Goal: Task Accomplishment & Management: Use online tool/utility

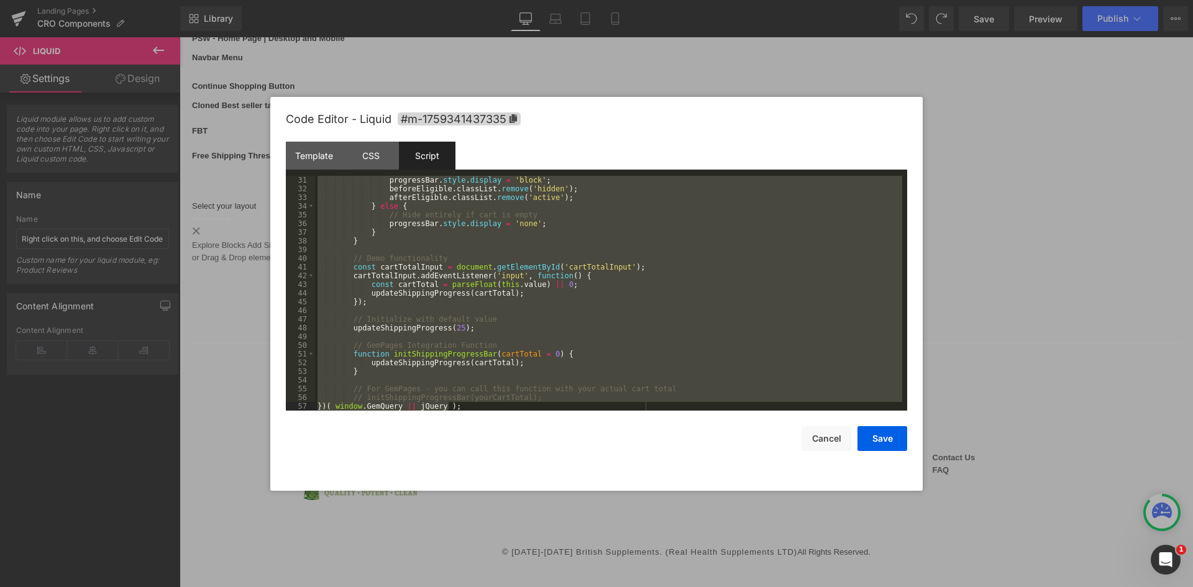
scroll to position [249, 0]
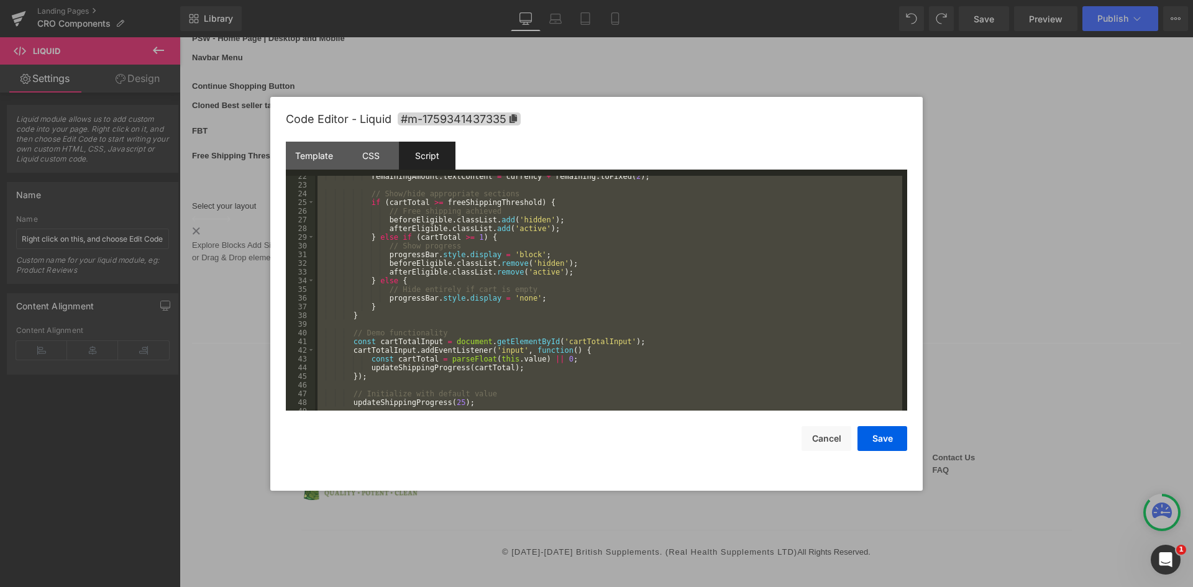
click at [448, 265] on div "remainingAmount . textContent = currency + remaining . toFixed ( 2 ) ; // Show/…" at bounding box center [608, 293] width 587 height 235
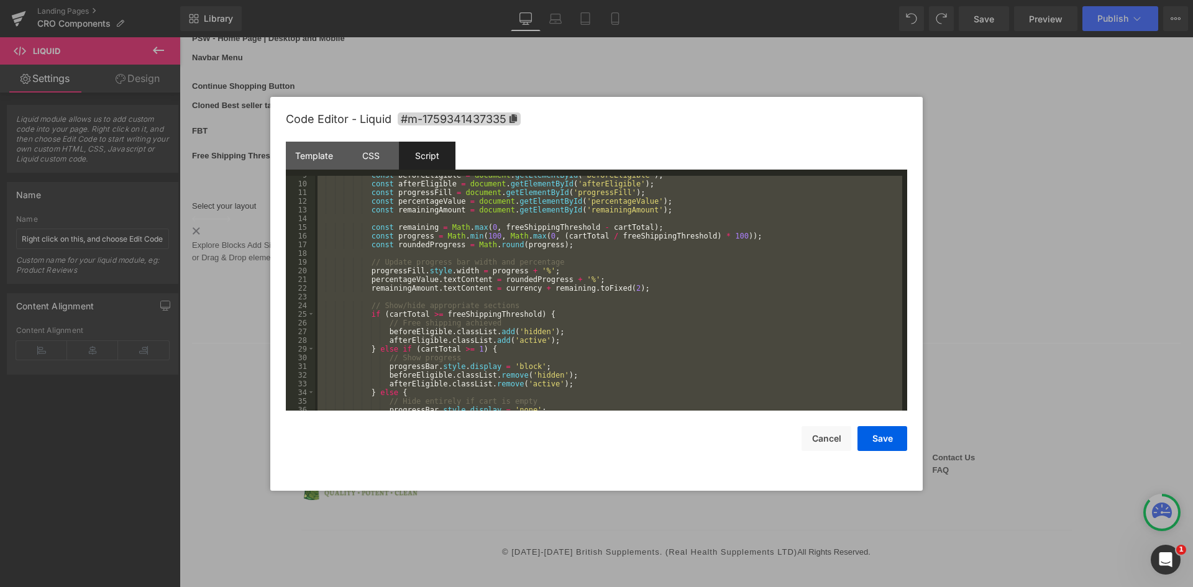
scroll to position [75, 0]
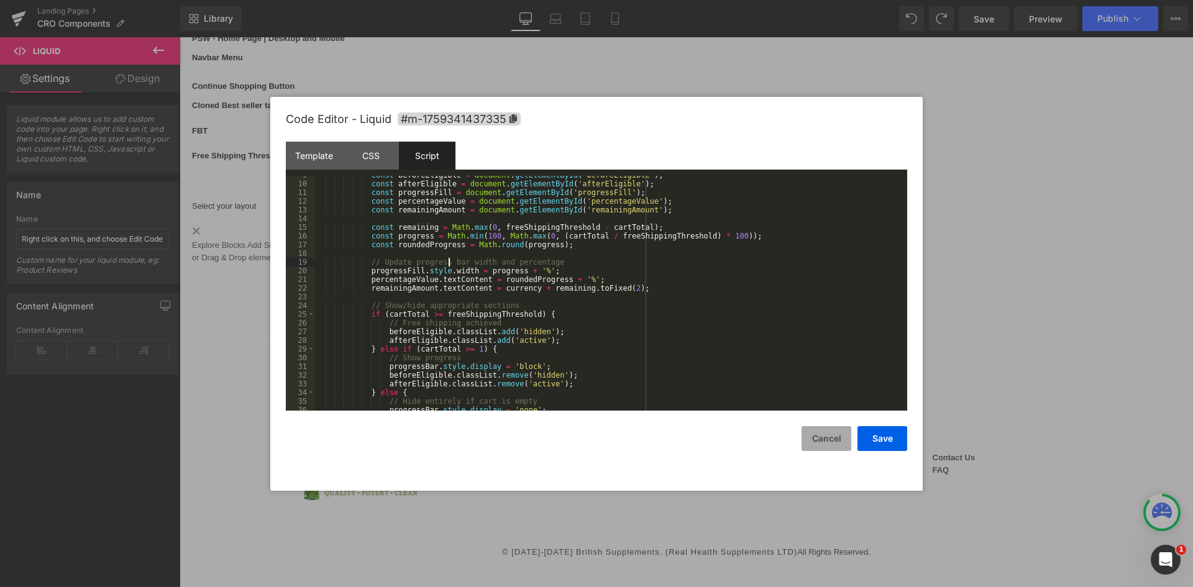
click at [830, 438] on button "Cancel" at bounding box center [827, 438] width 50 height 25
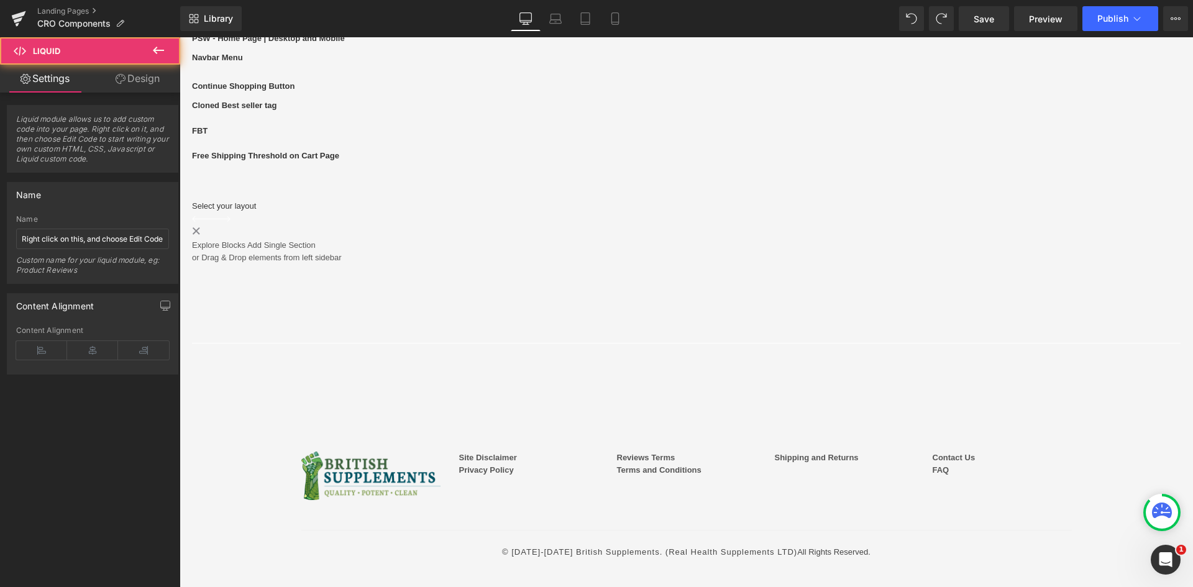
click at [662, 169] on div "Liquid" at bounding box center [686, 169] width 989 height 0
click at [180, 37] on link at bounding box center [180, 37] width 0 height 0
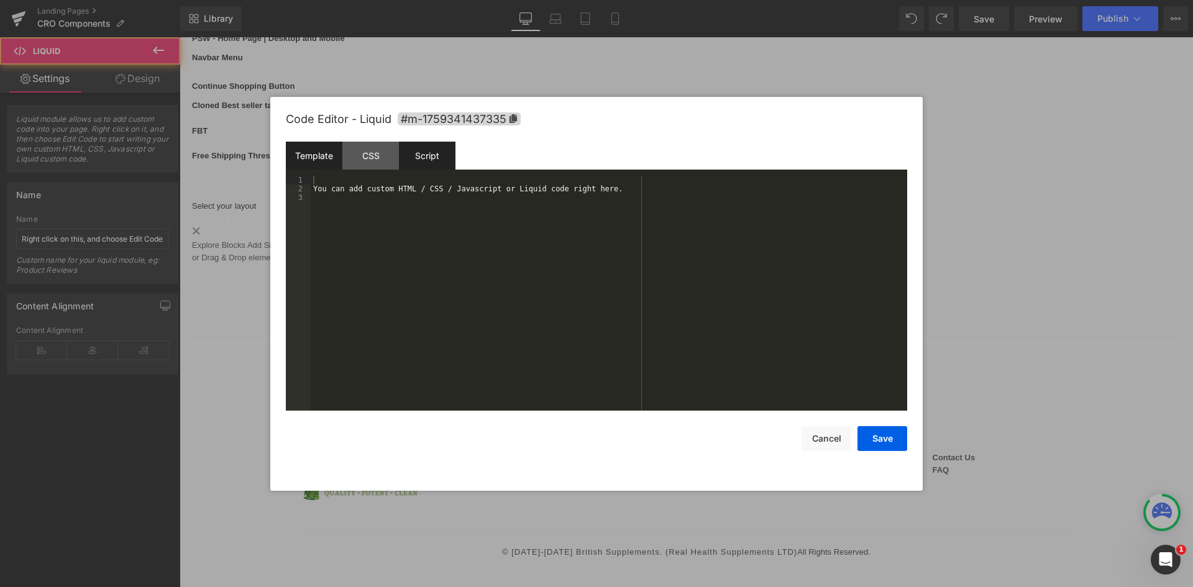
click at [432, 154] on div "Script" at bounding box center [427, 156] width 57 height 28
click at [423, 197] on div "( function ( jQuery ) { // var $module = jQuery('#m-1759341437335').children('.…" at bounding box center [609, 302] width 597 height 252
click at [331, 192] on div "( function ( jQuery ) { // var $module = jQuery('#m-1759341437335').children('.…" at bounding box center [609, 302] width 597 height 252
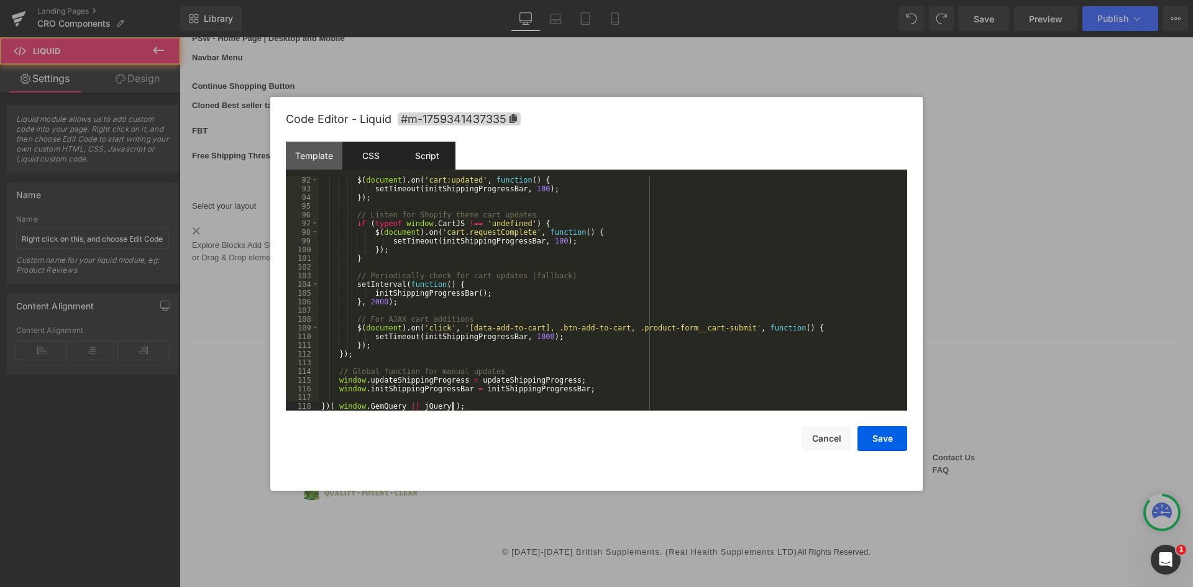
scroll to position [792, 0]
click at [378, 165] on div "CSS" at bounding box center [370, 156] width 57 height 28
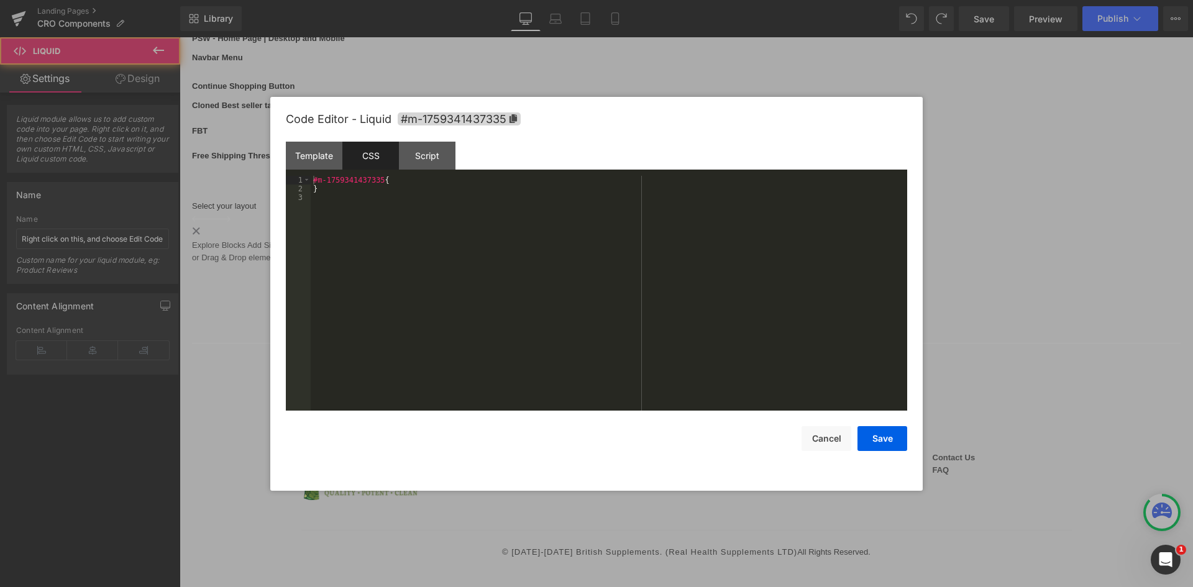
click at [423, 182] on div "#m-1759341437335 { }" at bounding box center [609, 302] width 597 height 252
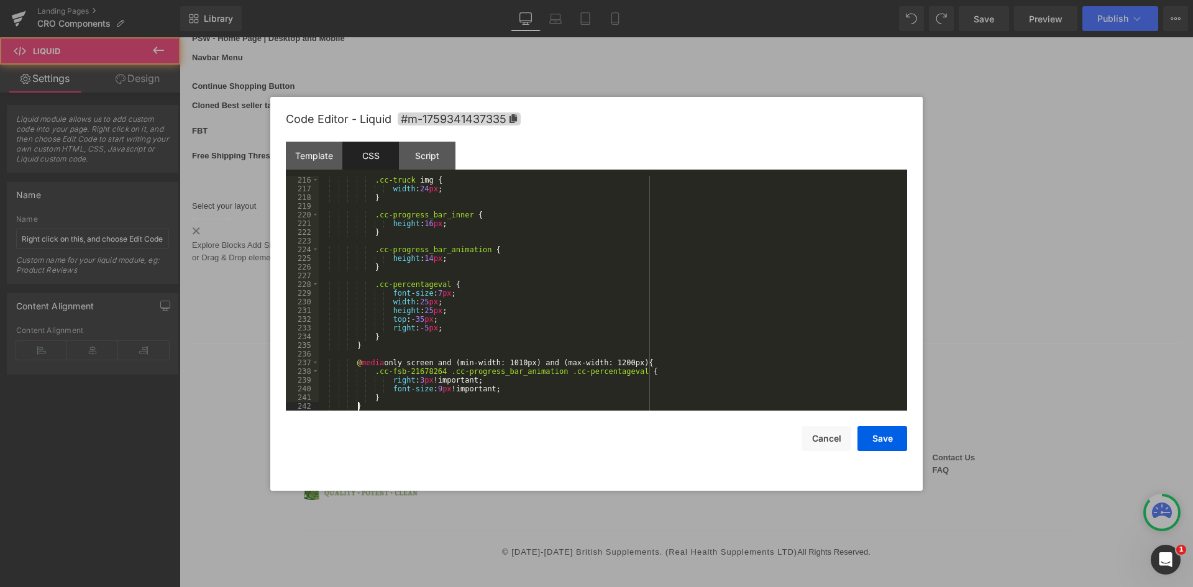
click at [327, 161] on div "Template" at bounding box center [314, 156] width 57 height 28
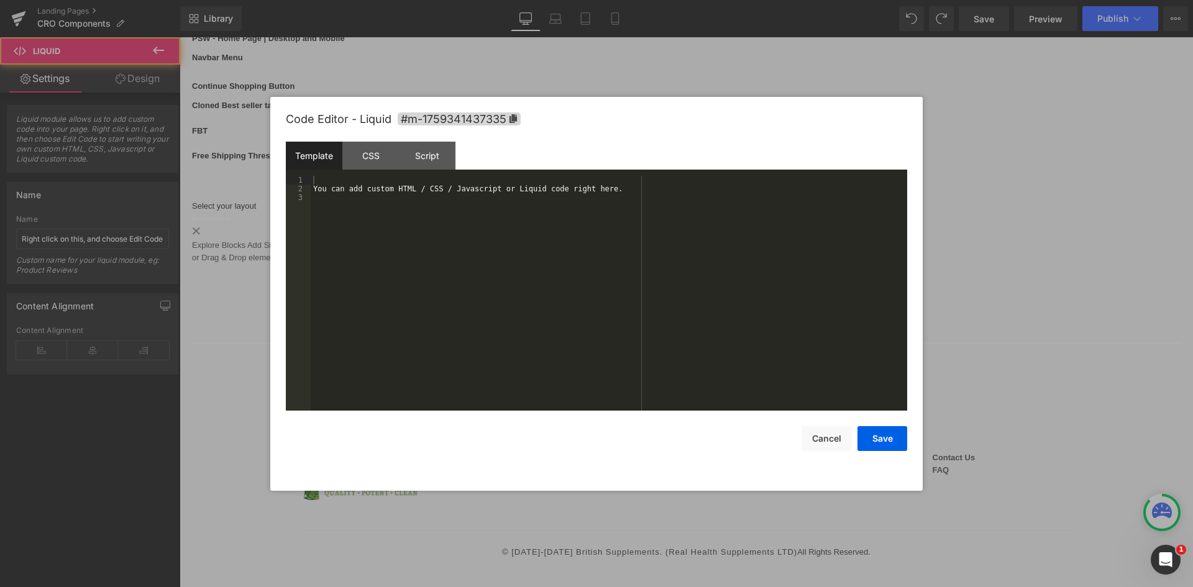
click at [436, 209] on div "You can add custom HTML / CSS / Javascript or Liquid code right here." at bounding box center [609, 302] width 597 height 252
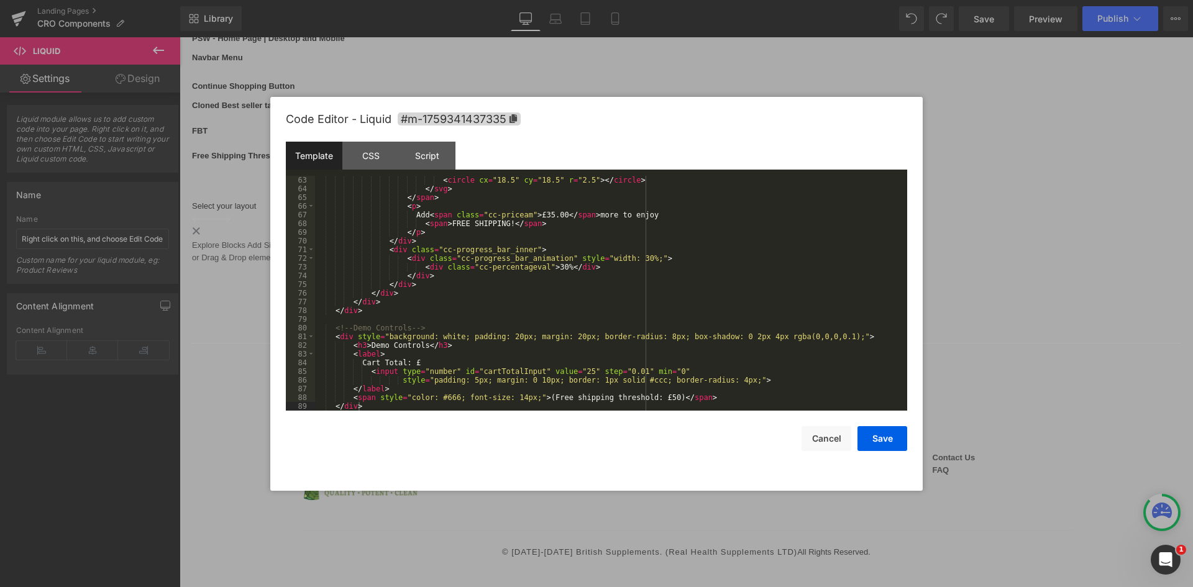
drag, startPoint x: 882, startPoint y: 439, endPoint x: 999, endPoint y: 35, distance: 420.0
click at [882, 441] on button "Save" at bounding box center [882, 438] width 50 height 25
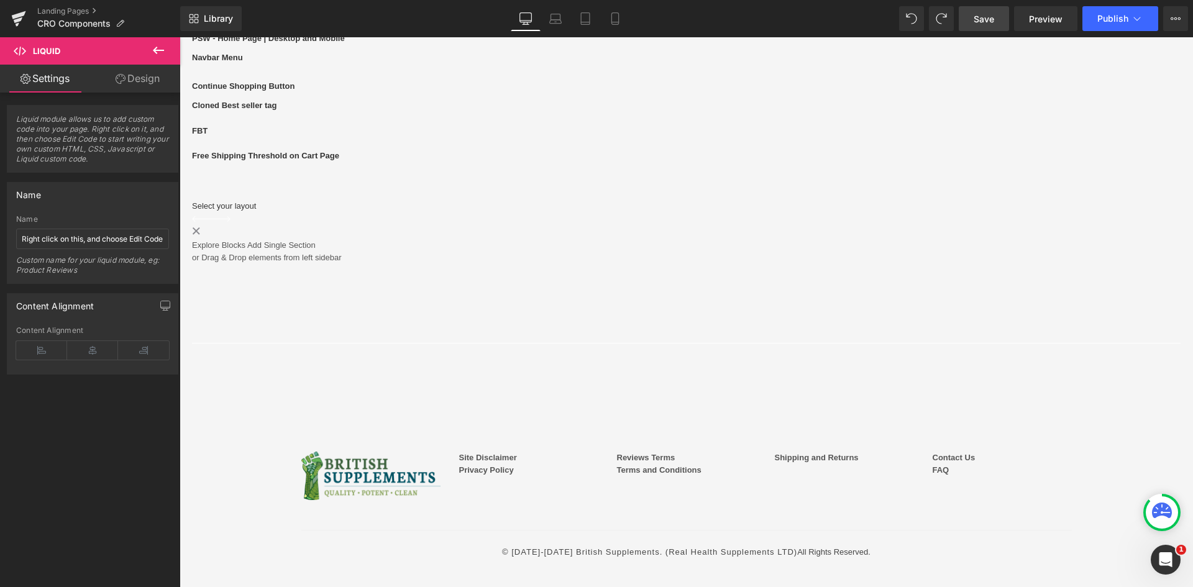
click at [990, 27] on link "Save" at bounding box center [984, 18] width 50 height 25
click at [304, 265] on div "PSW - Home Page | Desktop and Mobile Text Block Liquid Row Navbar Menu Text Blo…" at bounding box center [686, 148] width 989 height 232
click at [375, 200] on div "Free Shipping Threshold on Cart Page Text Block Liquid Row" at bounding box center [686, 175] width 989 height 50
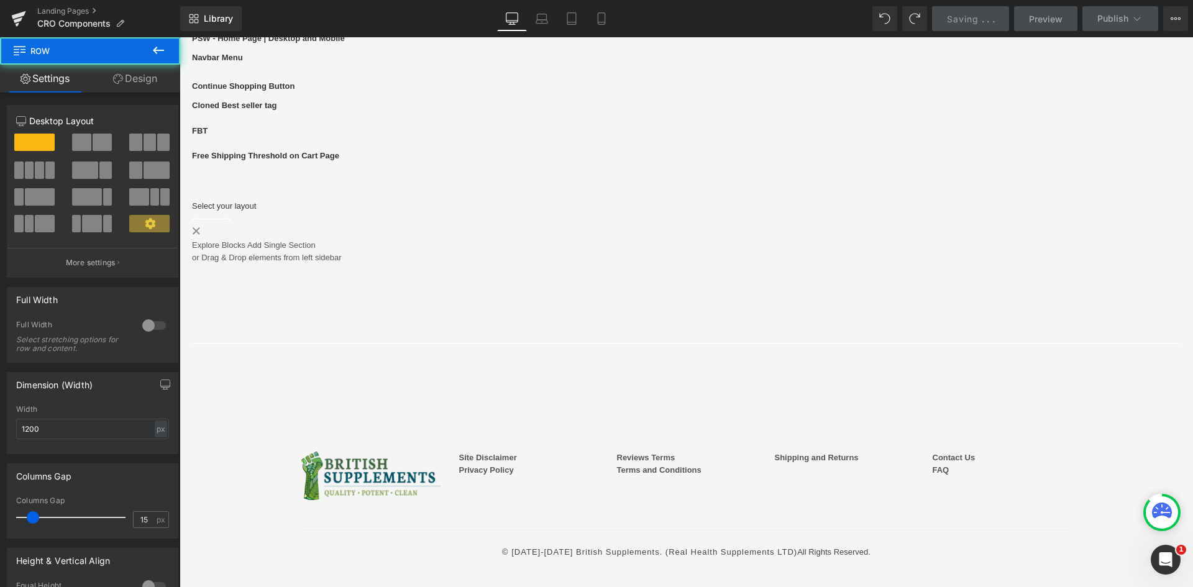
click at [965, 21] on span "Saving" at bounding box center [963, 19] width 32 height 11
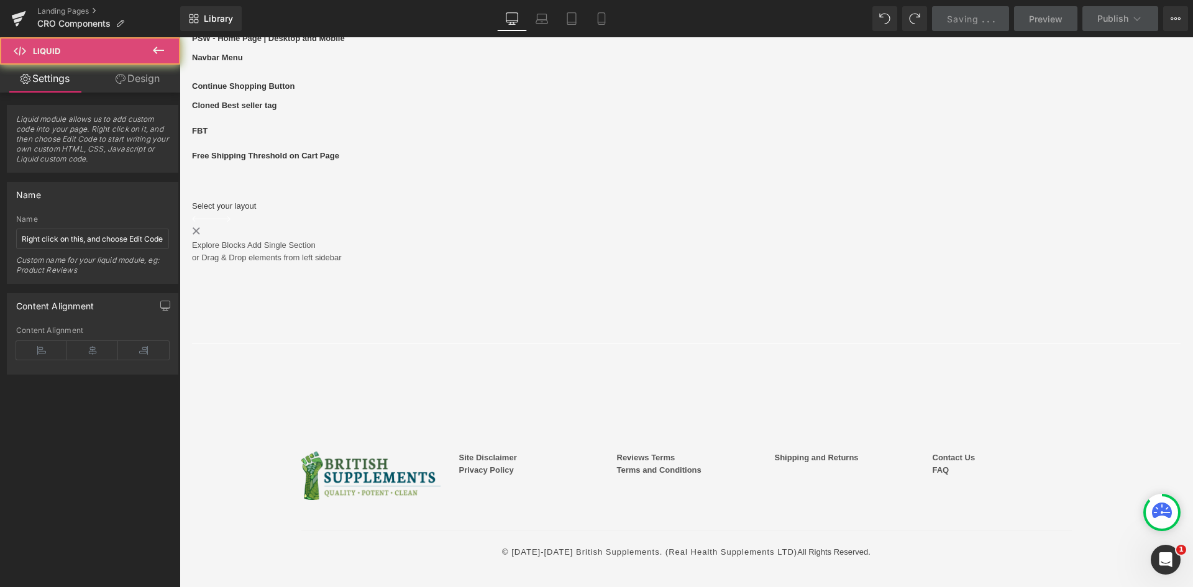
click at [503, 169] on div "Liquid" at bounding box center [686, 169] width 989 height 0
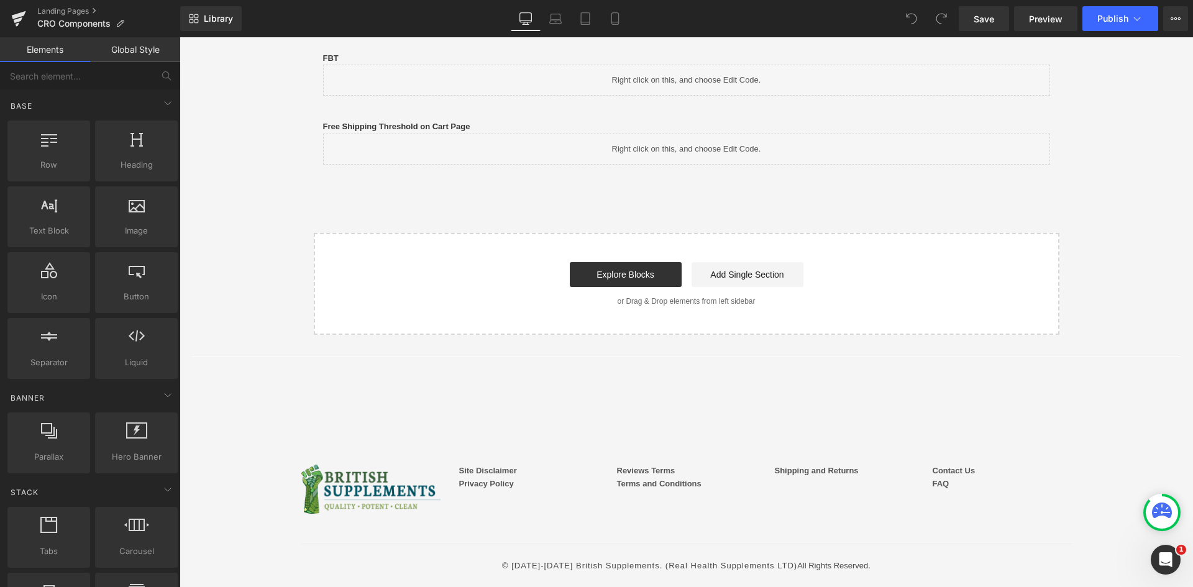
scroll to position [437, 0]
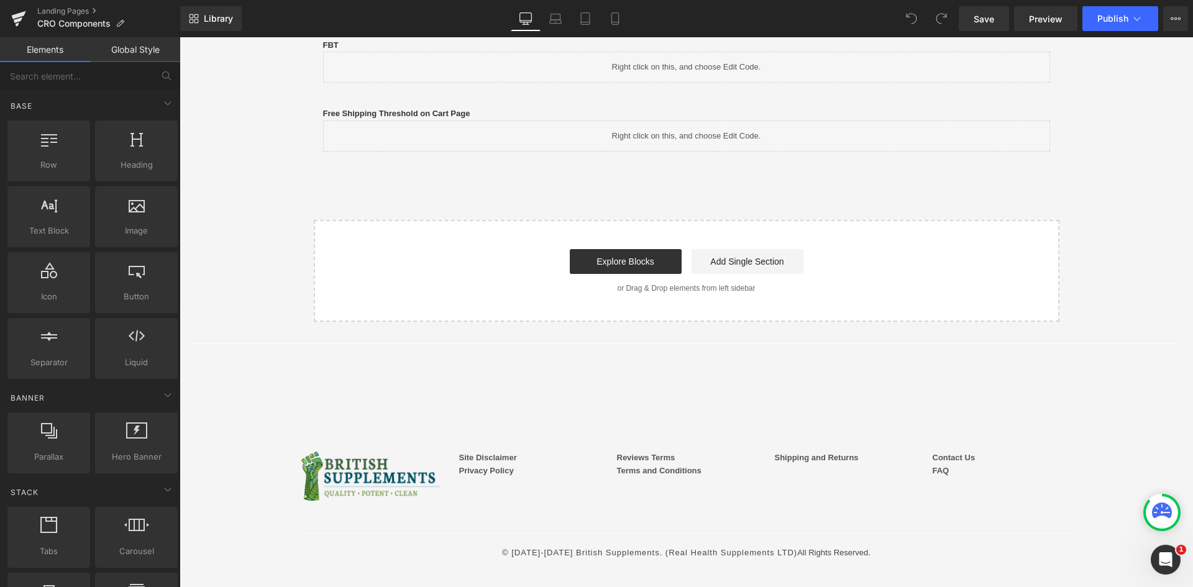
drag, startPoint x: 415, startPoint y: 186, endPoint x: 457, endPoint y: 181, distance: 42.6
click at [418, 187] on div "PSW - Home Page | Desktop and Mobile Text Block Liquid Row Navbar Menu Text Blo…" at bounding box center [686, 33] width 989 height 577
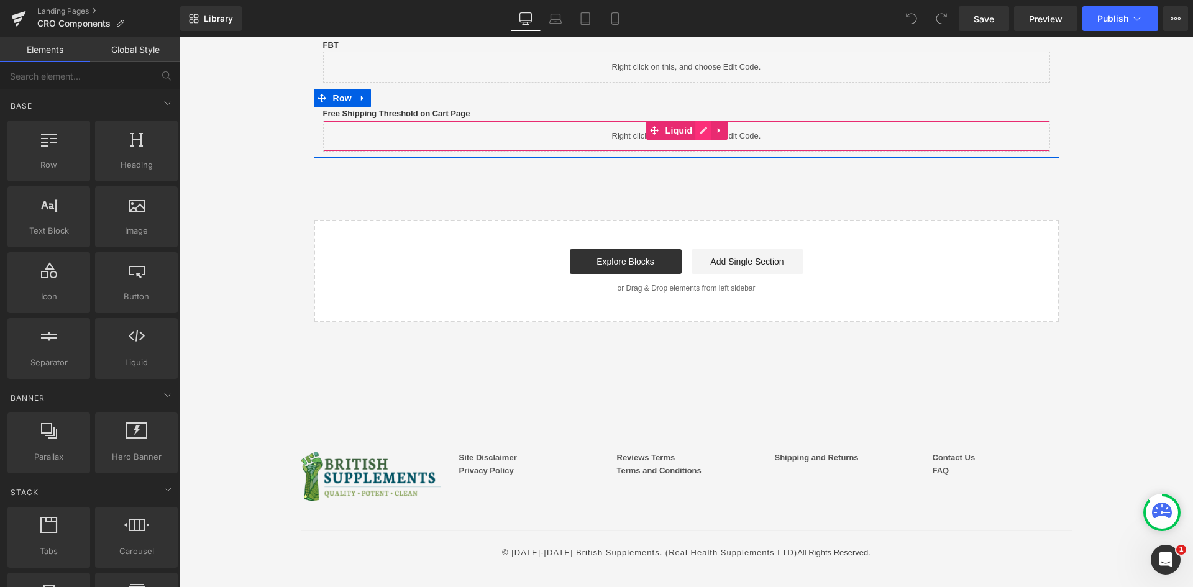
click at [699, 133] on icon at bounding box center [703, 130] width 9 height 9
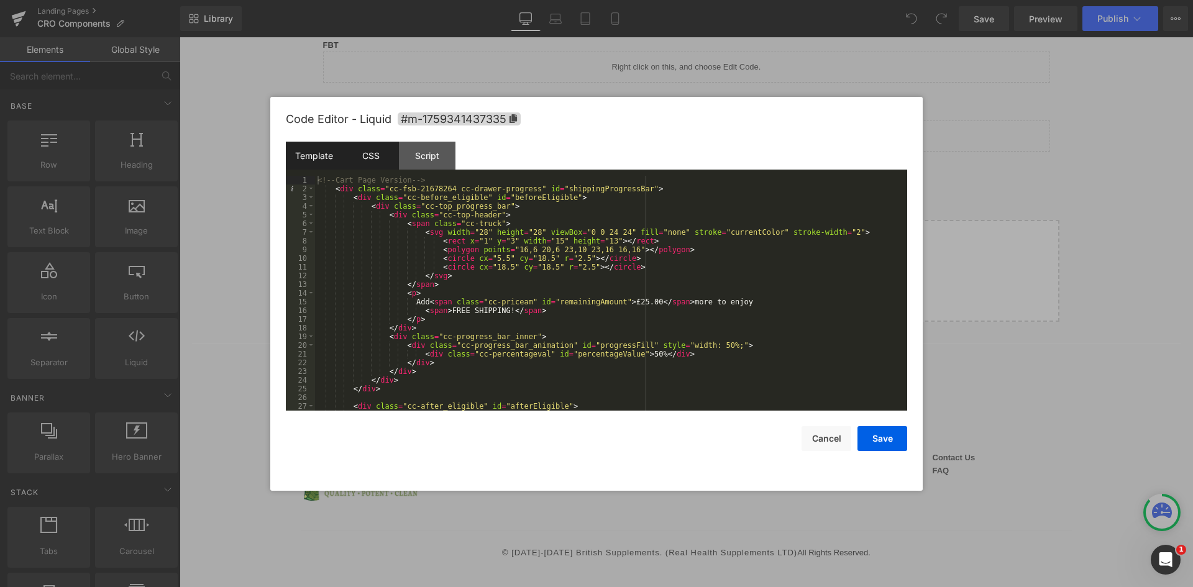
click at [376, 161] on div "CSS" at bounding box center [370, 156] width 57 height 28
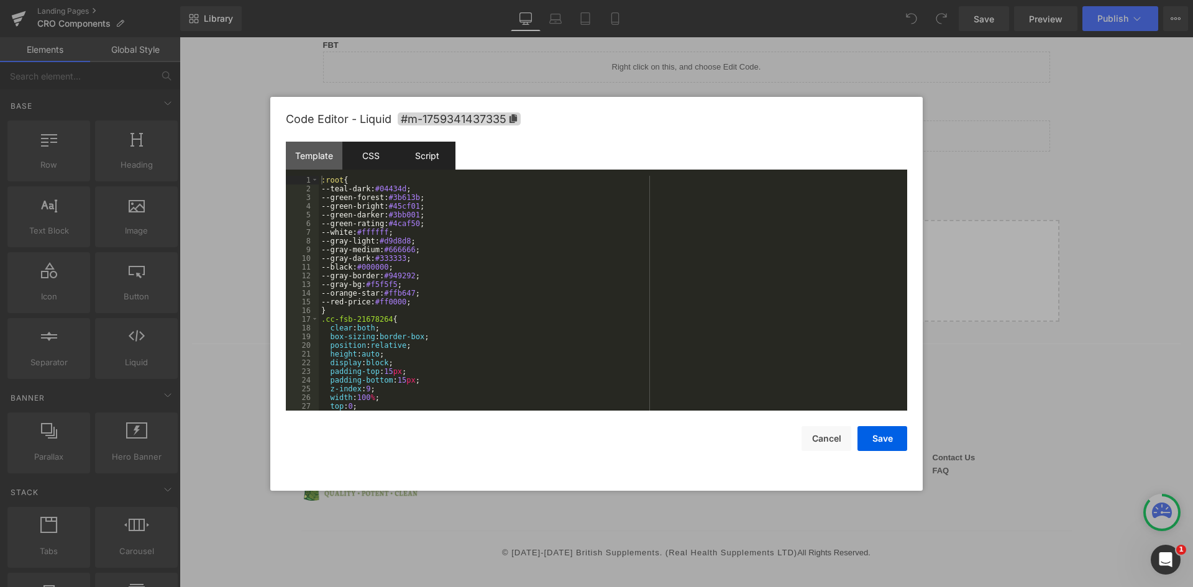
click at [416, 157] on div "Script" at bounding box center [427, 156] width 57 height 28
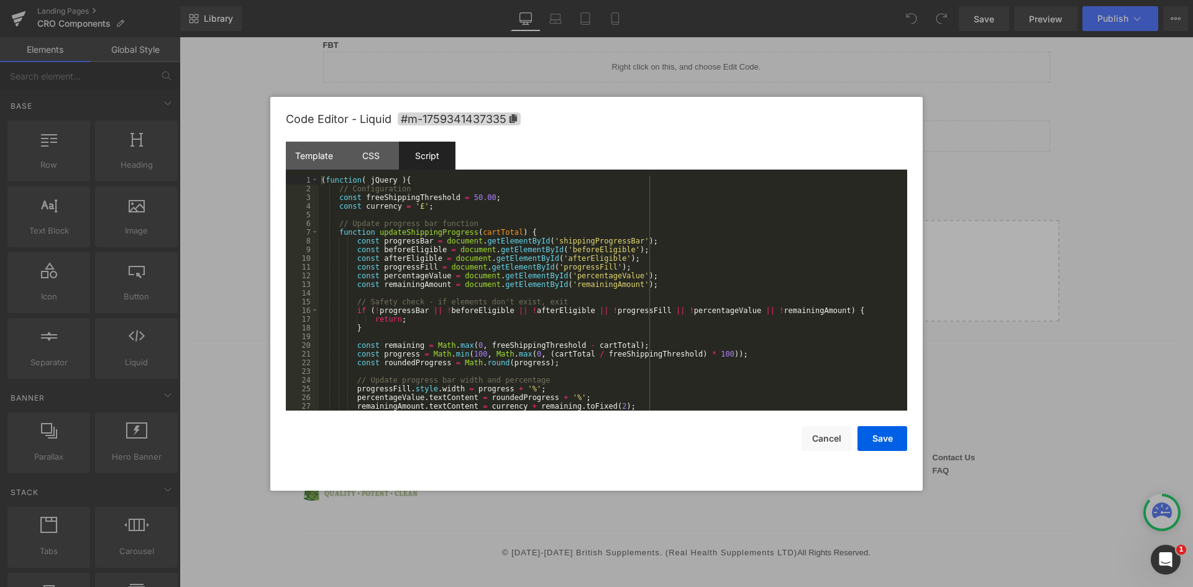
click at [441, 163] on div "Script" at bounding box center [427, 156] width 57 height 28
click at [446, 207] on div "( function ( jQuery ) { // Configuration const freeShippingThreshold = 50.00 ; …" at bounding box center [610, 302] width 583 height 252
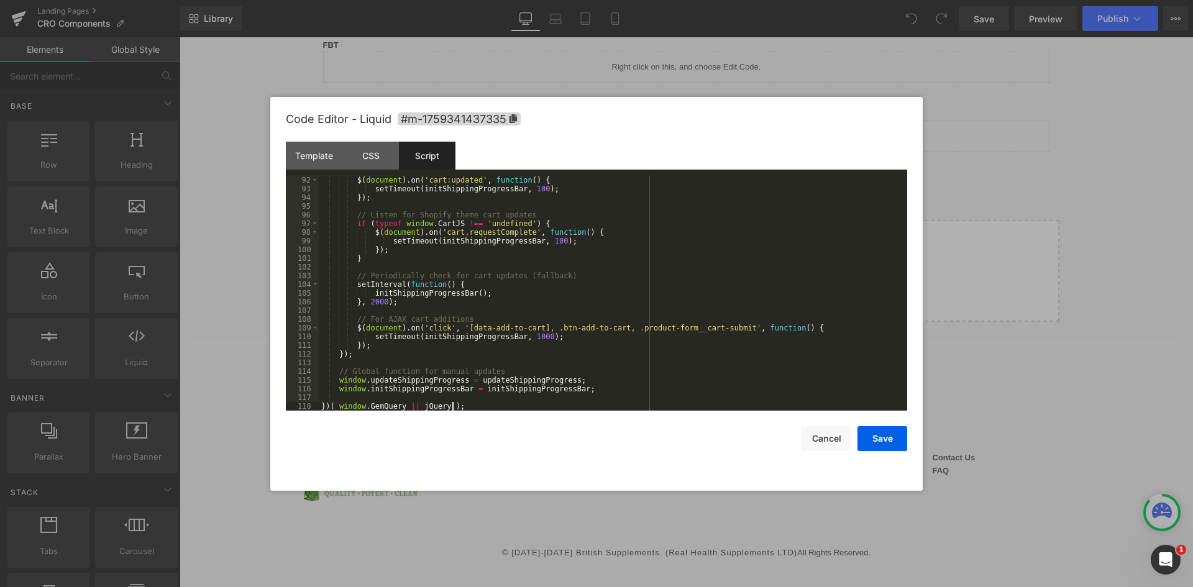
scroll to position [792, 0]
click at [898, 440] on button "Save" at bounding box center [882, 438] width 50 height 25
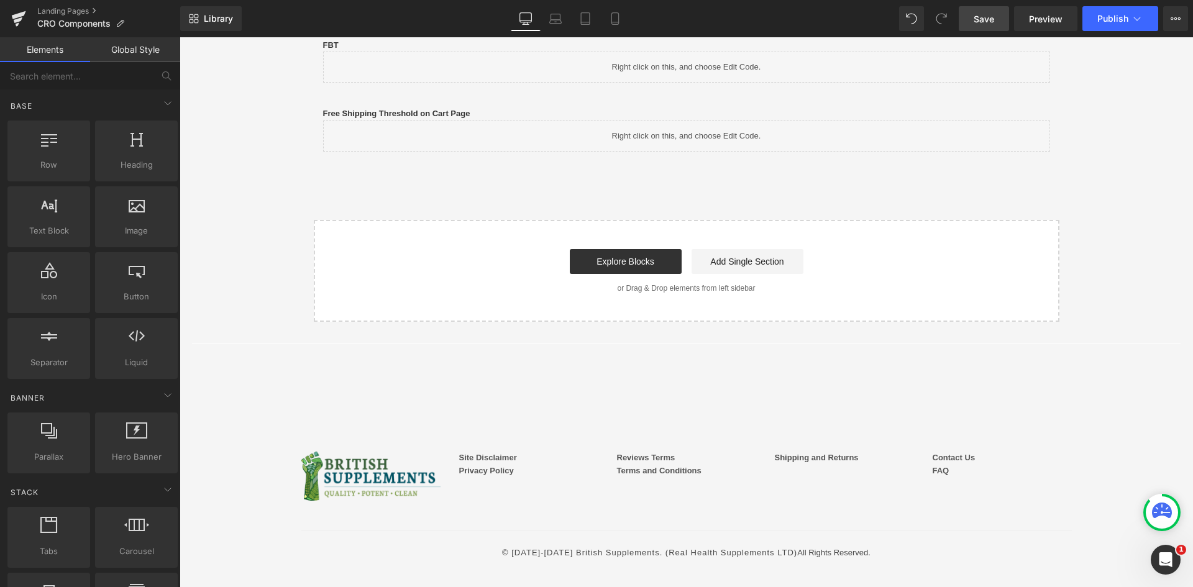
click at [995, 21] on link "Save" at bounding box center [984, 18] width 50 height 25
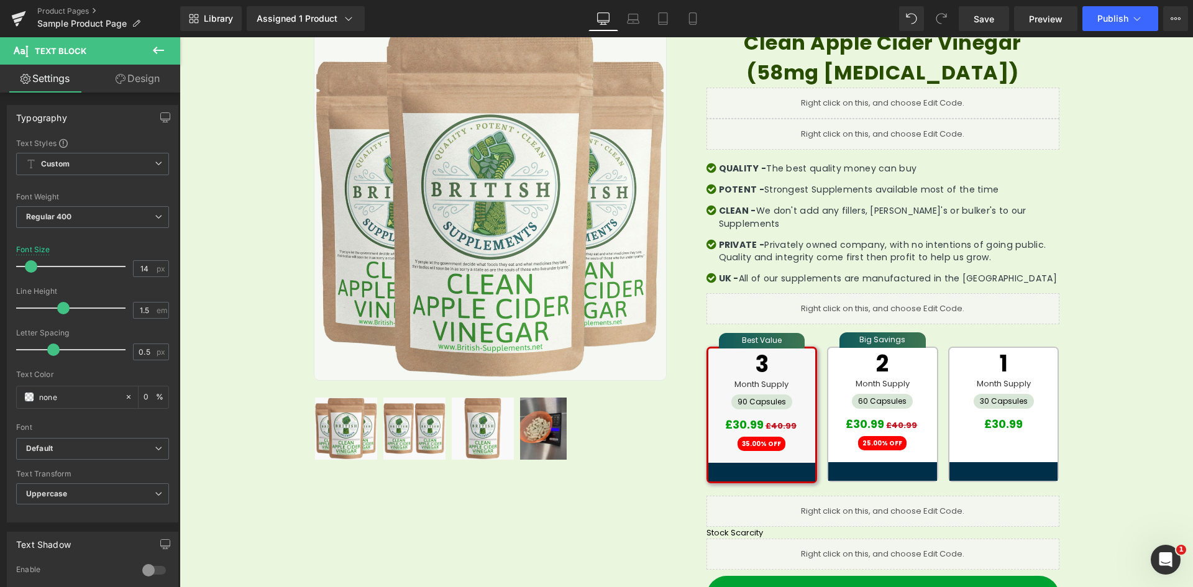
scroll to position [185, 0]
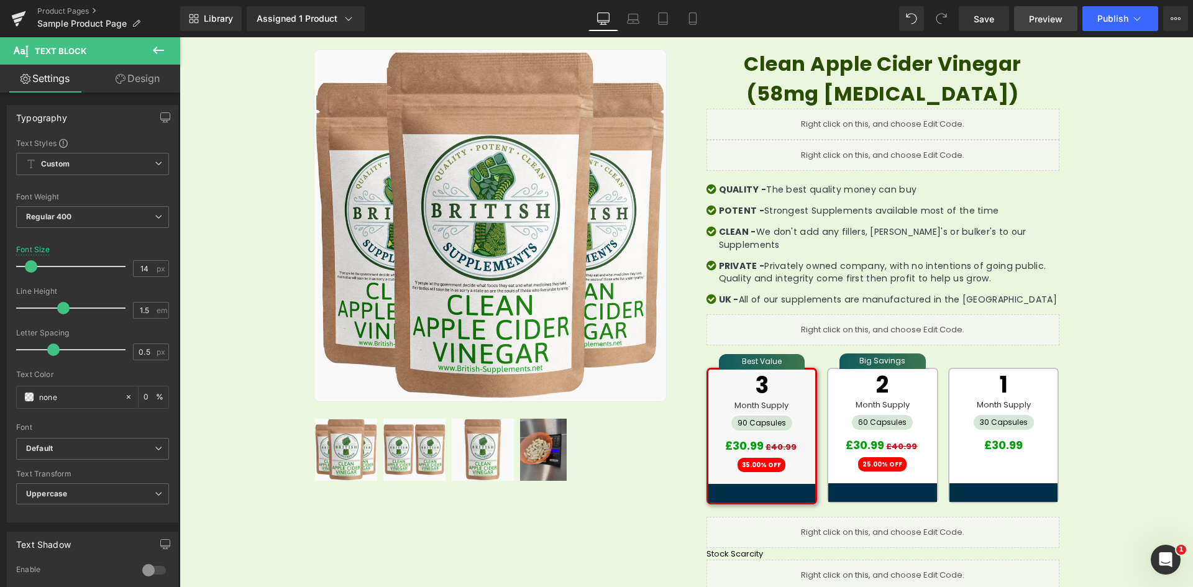
click at [1027, 19] on link "Preview" at bounding box center [1045, 18] width 63 height 25
click at [905, 155] on div "Liquid" at bounding box center [883, 155] width 353 height 31
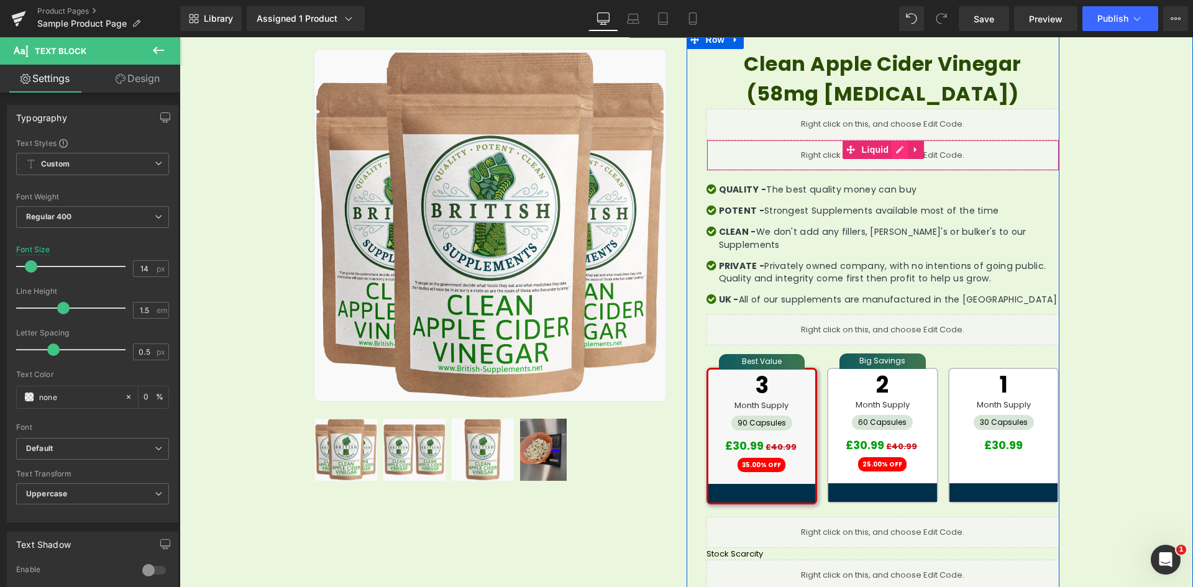
click at [895, 151] on icon at bounding box center [899, 149] width 9 height 9
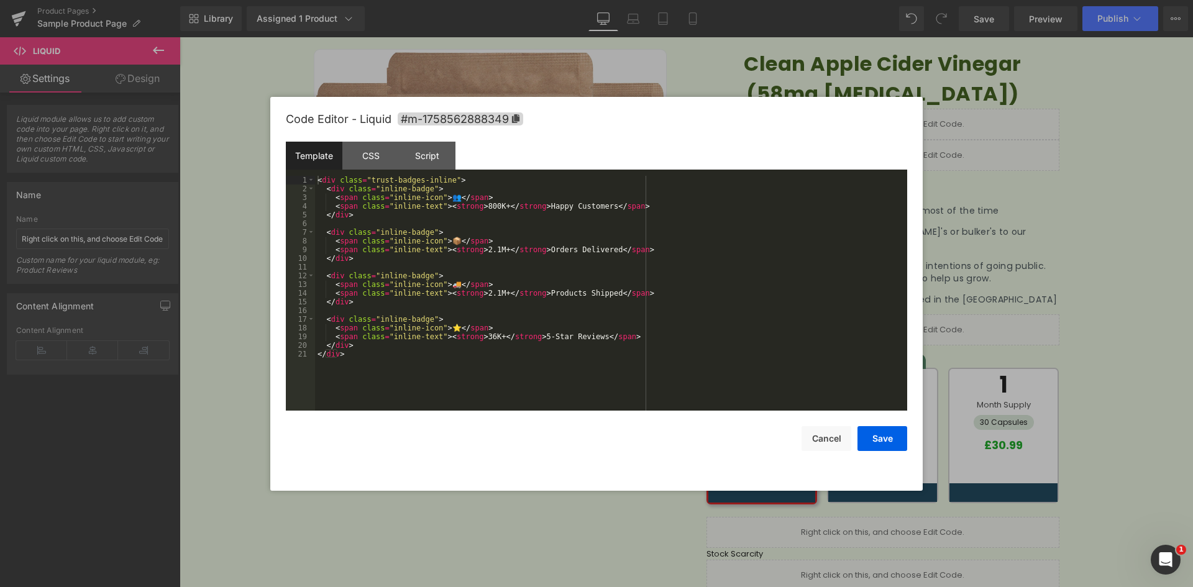
click at [386, 236] on div "< div class = "trust-badges-inline" > < div class = "inline-badge" > < span cla…" at bounding box center [611, 302] width 592 height 252
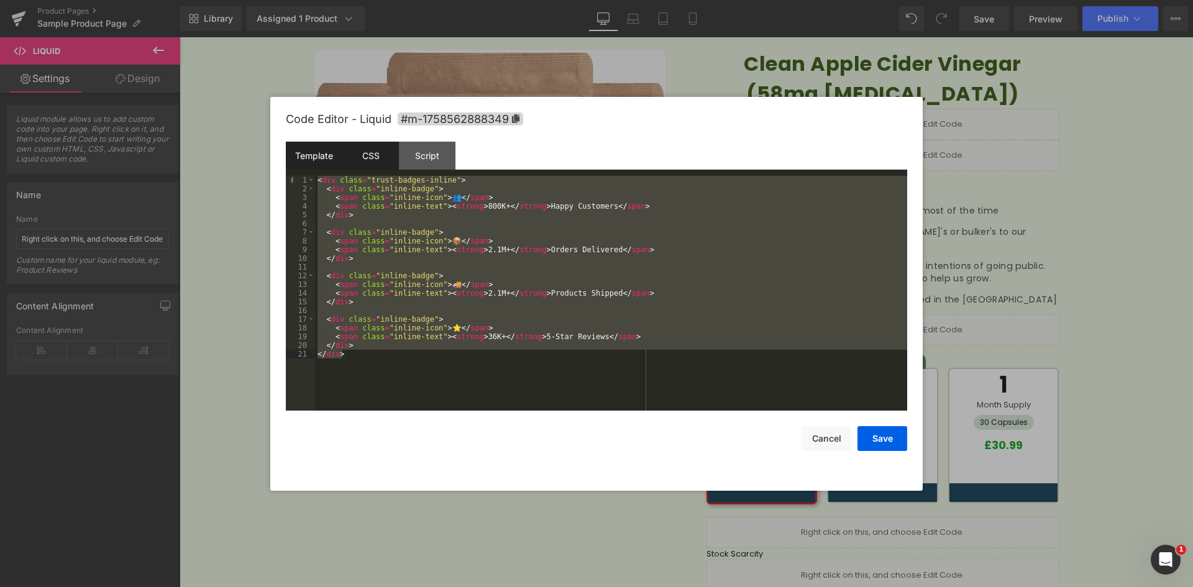
click at [383, 159] on div "CSS" at bounding box center [370, 156] width 57 height 28
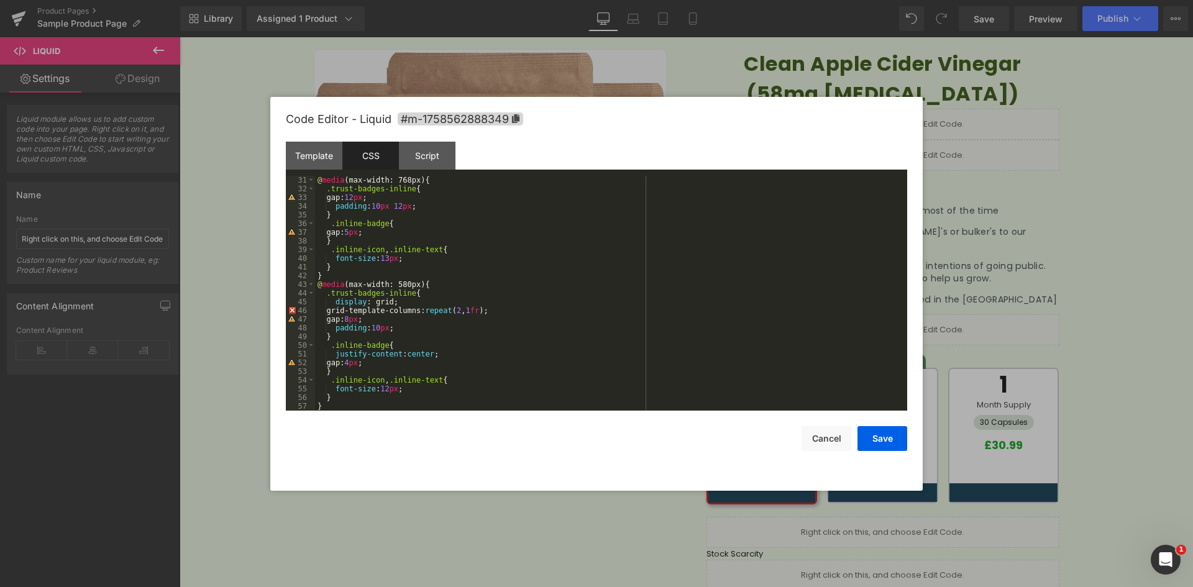
scroll to position [270, 0]
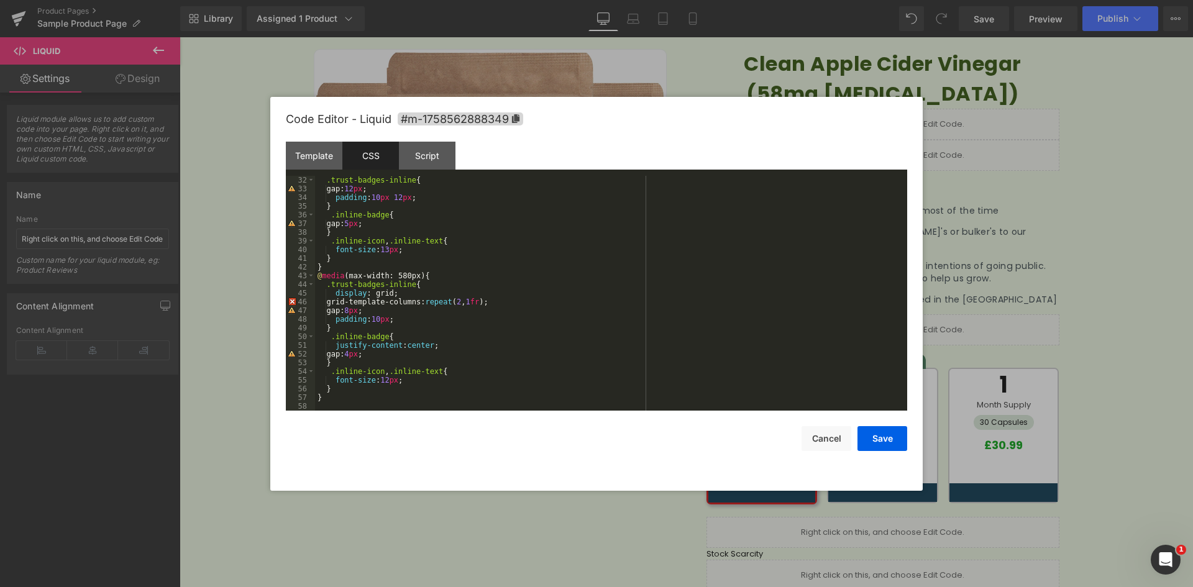
click at [415, 267] on div ".trust-badges-inline { gap: 12 px ; padding : 10 px 12 px ; } .inline-badge { g…" at bounding box center [608, 302] width 587 height 252
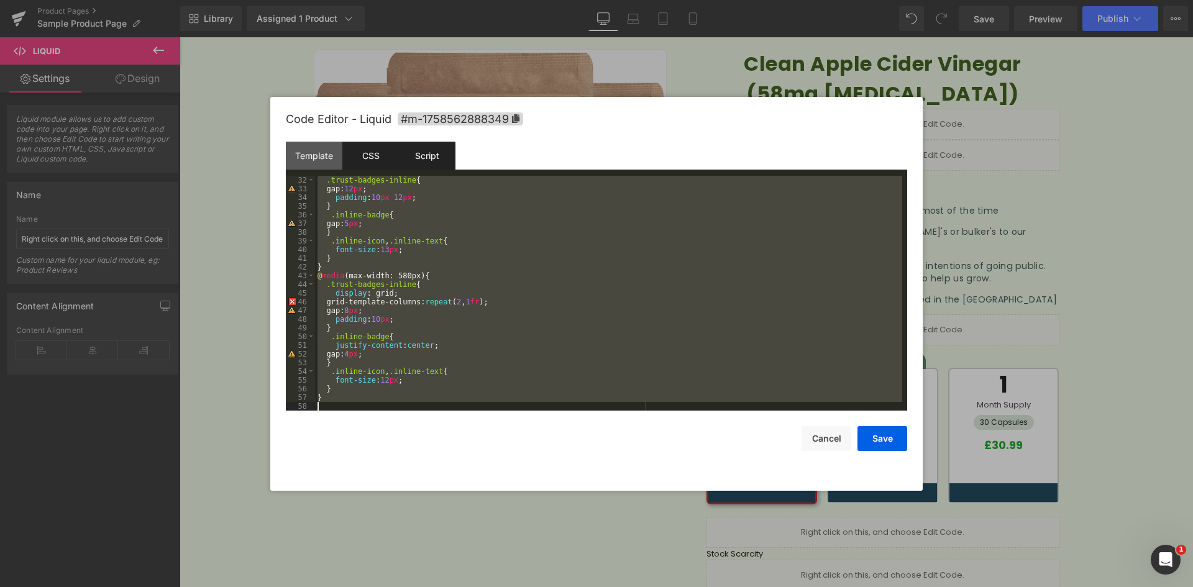
click at [436, 158] on div "Script" at bounding box center [427, 156] width 57 height 28
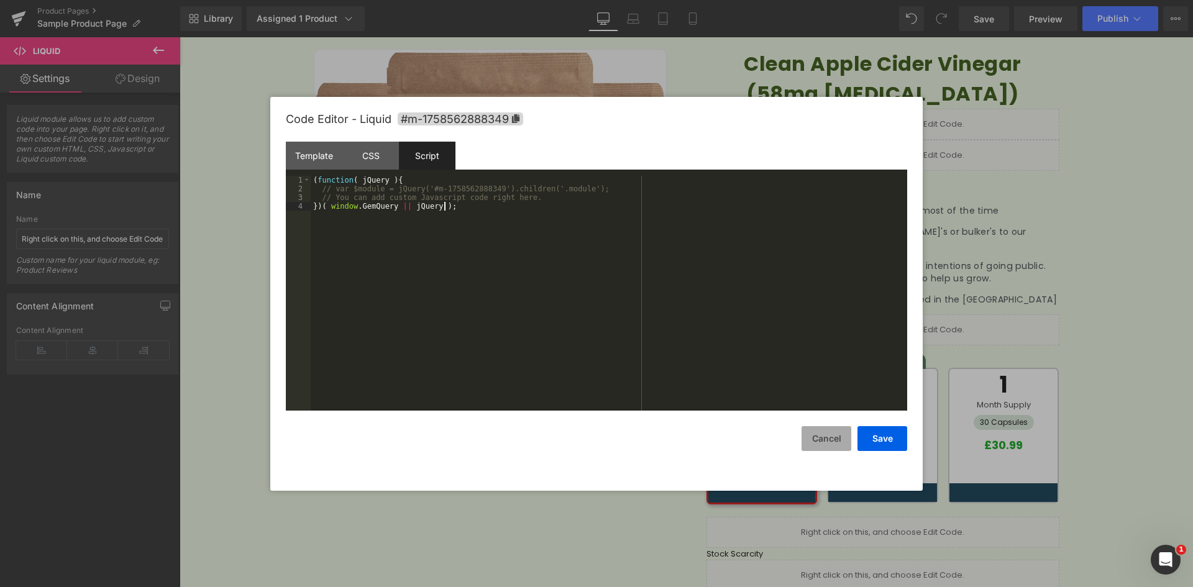
click at [817, 432] on button "Cancel" at bounding box center [827, 438] width 50 height 25
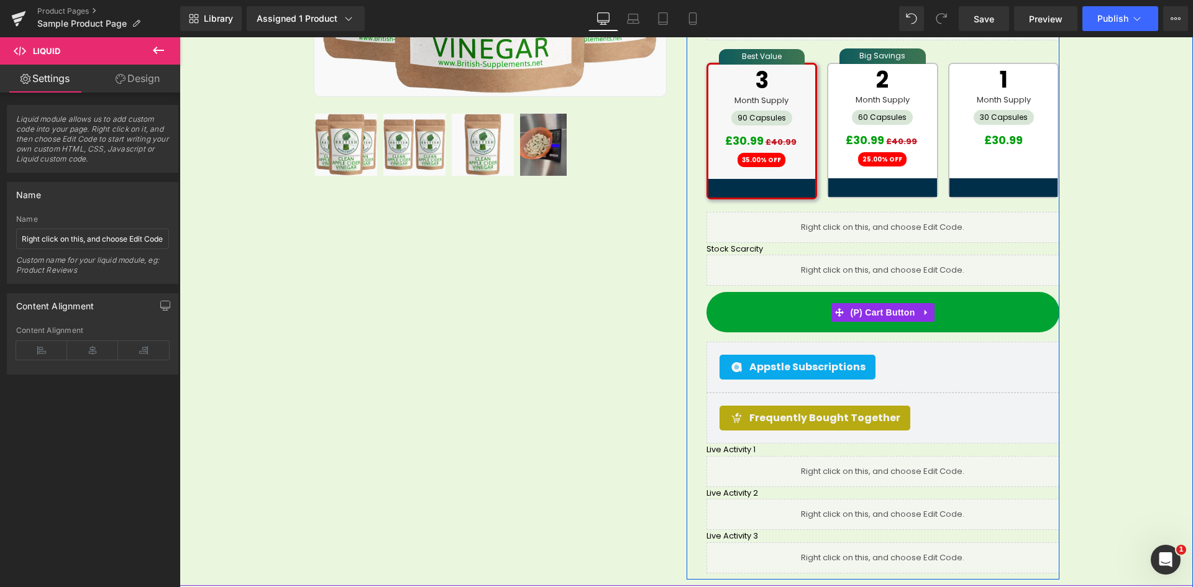
scroll to position [496, 0]
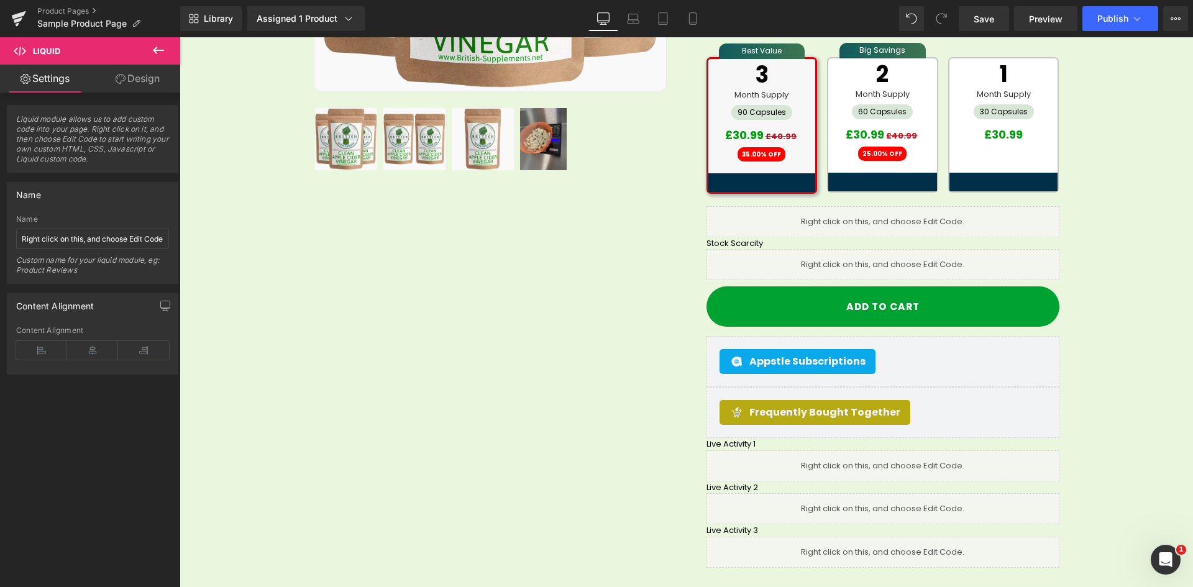
click at [163, 56] on icon at bounding box center [158, 50] width 15 height 15
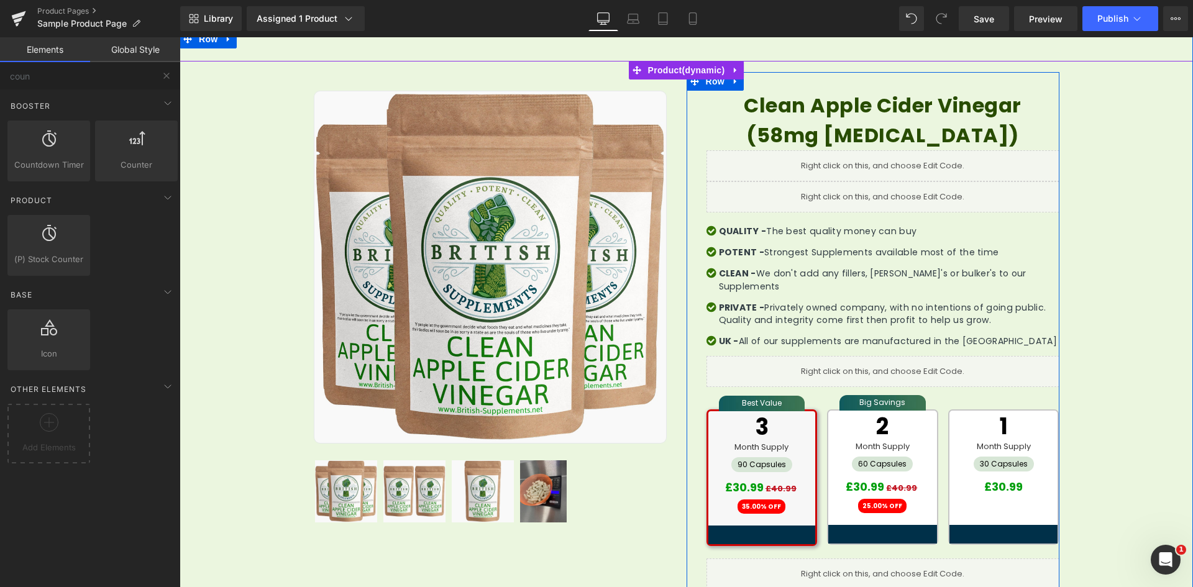
scroll to position [123, 0]
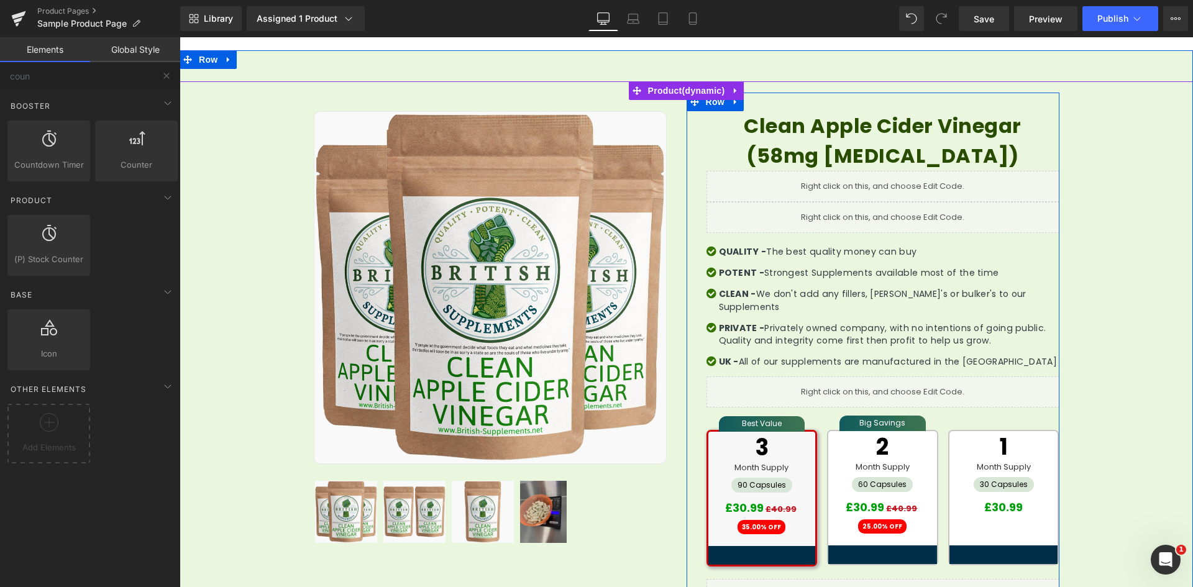
click at [884, 220] on div "Liquid" at bounding box center [883, 217] width 353 height 31
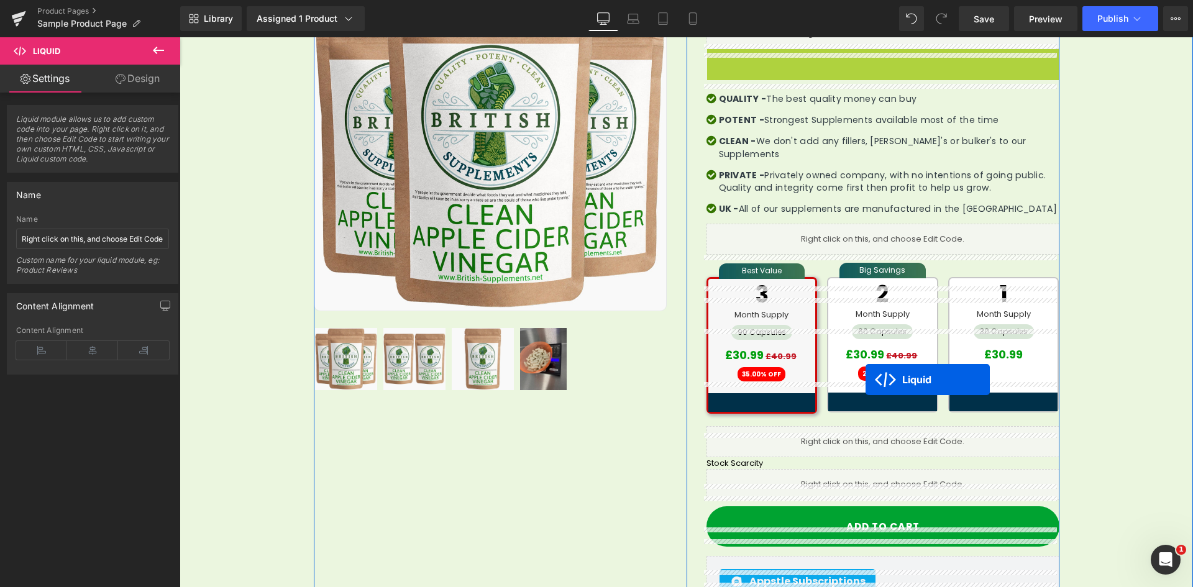
scroll to position [434, 0]
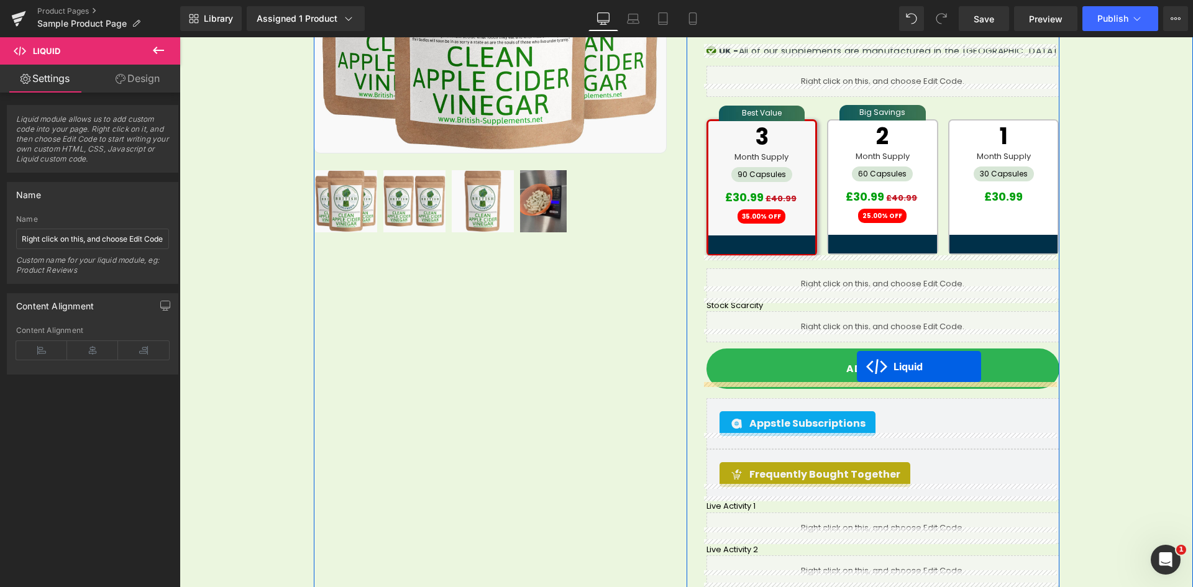
drag, startPoint x: 855, startPoint y: 235, endPoint x: 857, endPoint y: 367, distance: 131.7
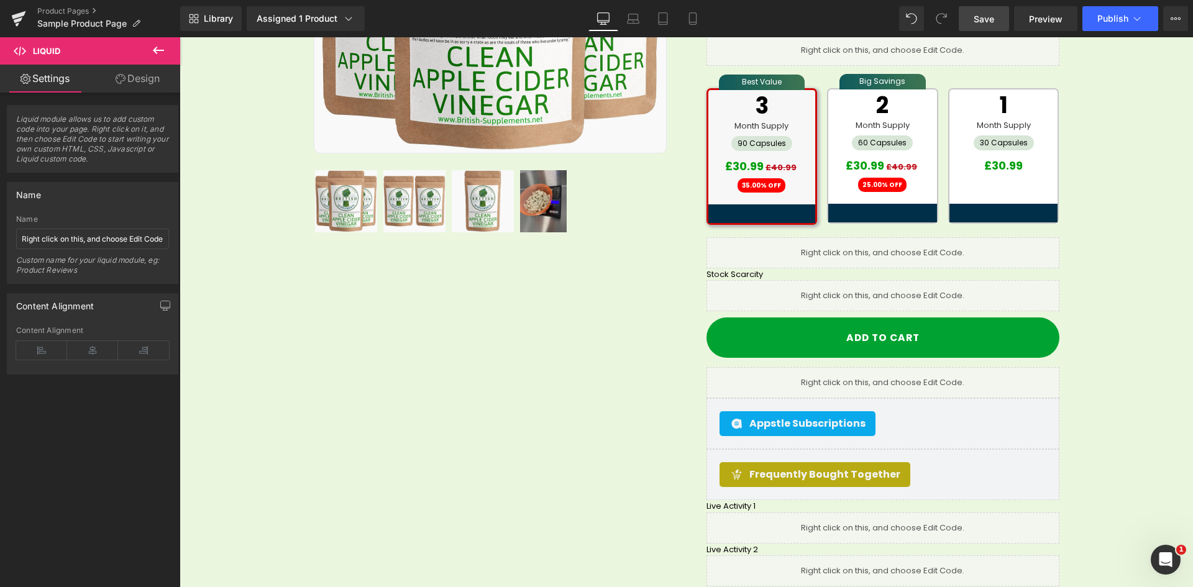
click at [988, 25] on span "Save" at bounding box center [984, 18] width 21 height 13
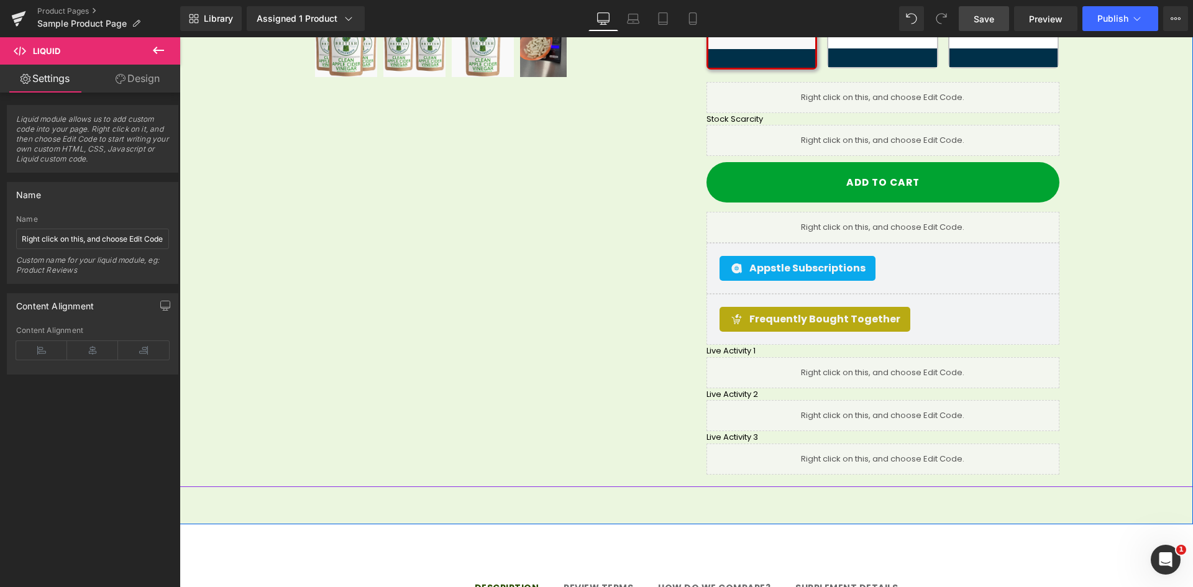
scroll to position [620, 0]
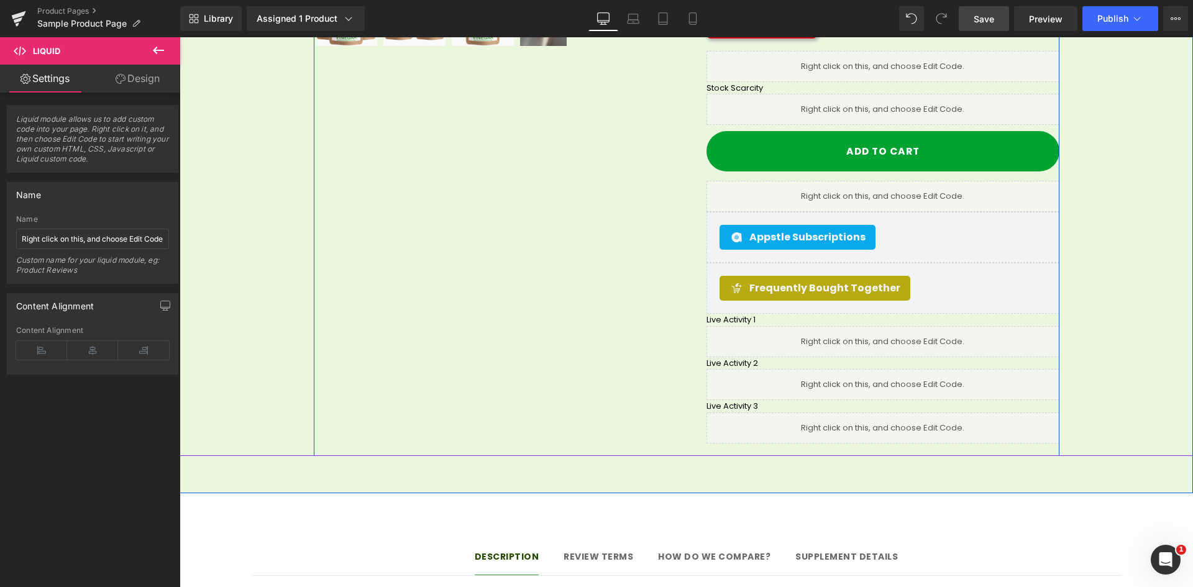
click at [429, 162] on div "Sale Off (P) Image Row 32px" at bounding box center [687, 20] width 746 height 872
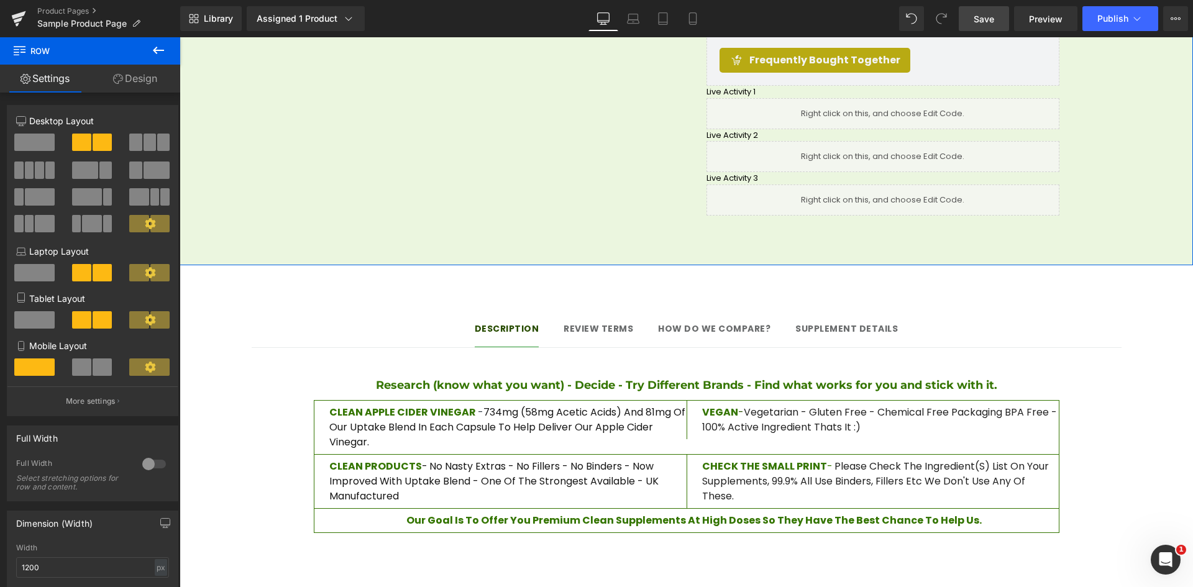
scroll to position [496, 0]
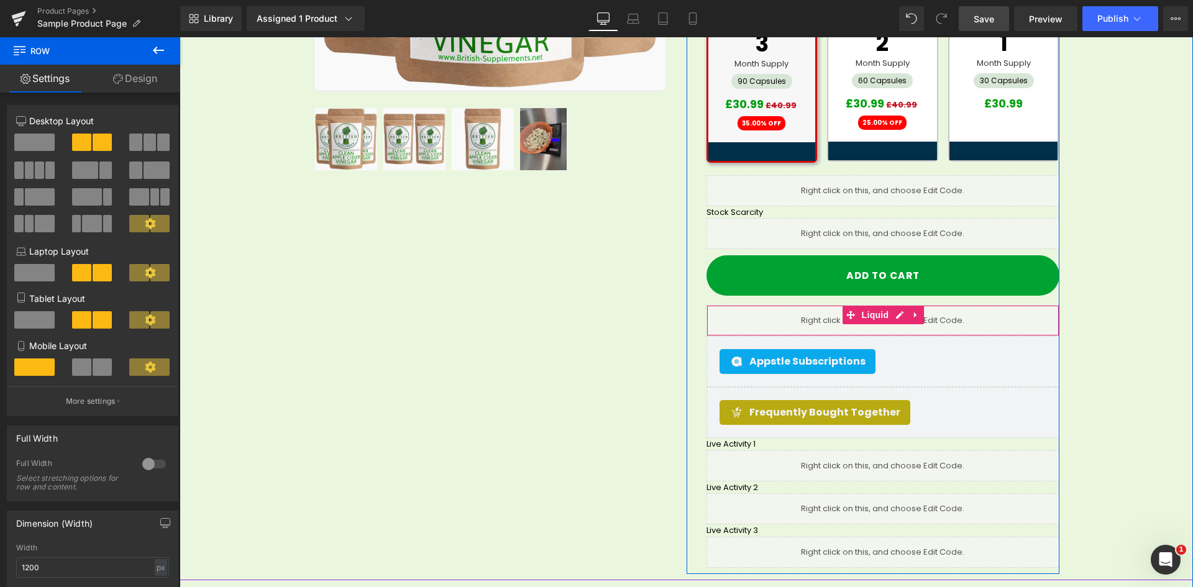
click at [826, 305] on div "Liquid" at bounding box center [883, 320] width 353 height 31
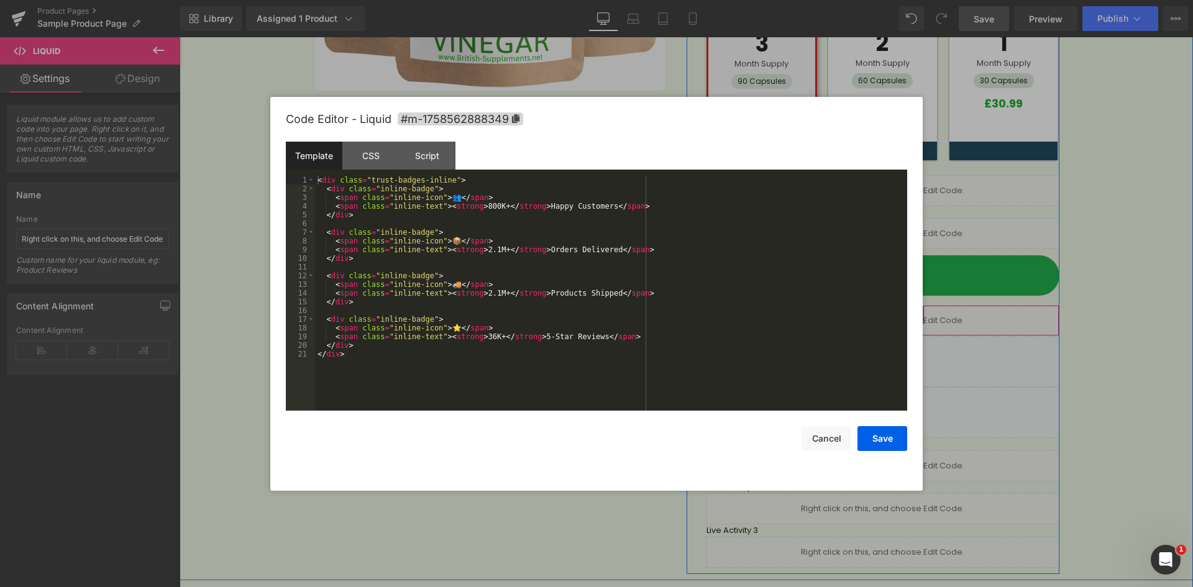
click at [892, 306] on link at bounding box center [900, 315] width 16 height 19
click at [421, 211] on div "< div class = "trust-badges-inline" > < div class = "inline-badge" > < span cla…" at bounding box center [611, 302] width 592 height 252
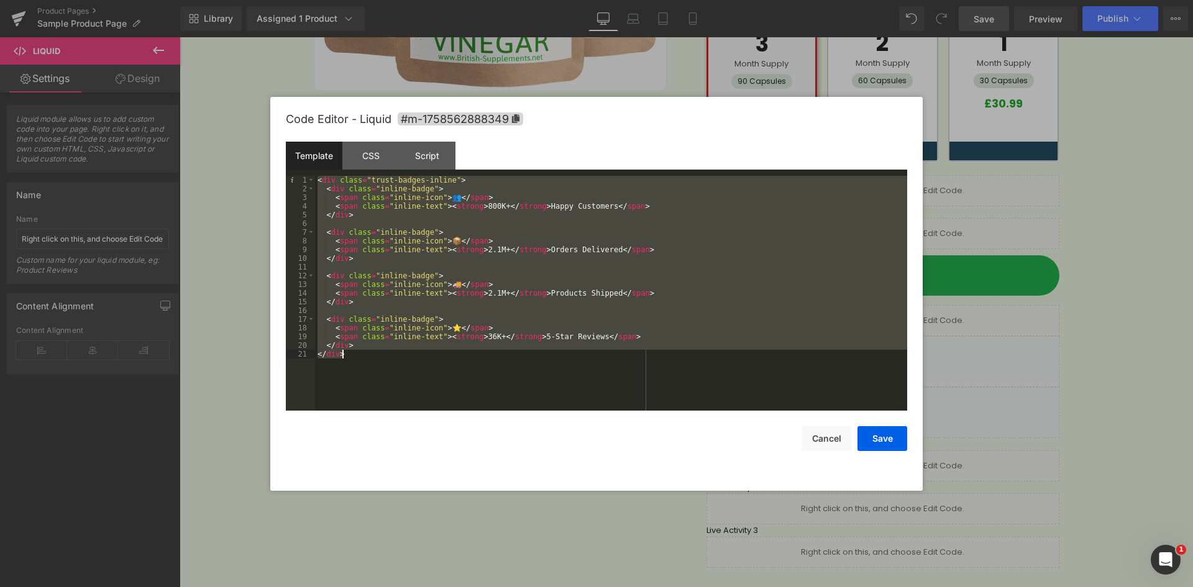
paste textarea
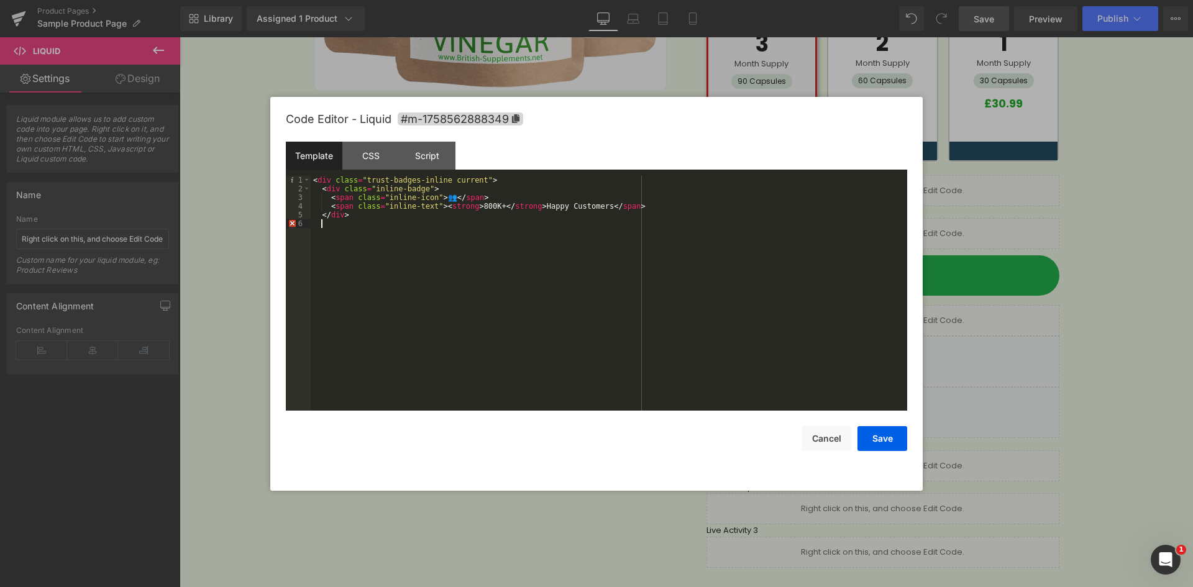
click at [594, 229] on div "< div class = "trust-badges-inline current" > < div class = "inline-badge" > < …" at bounding box center [609, 302] width 597 height 252
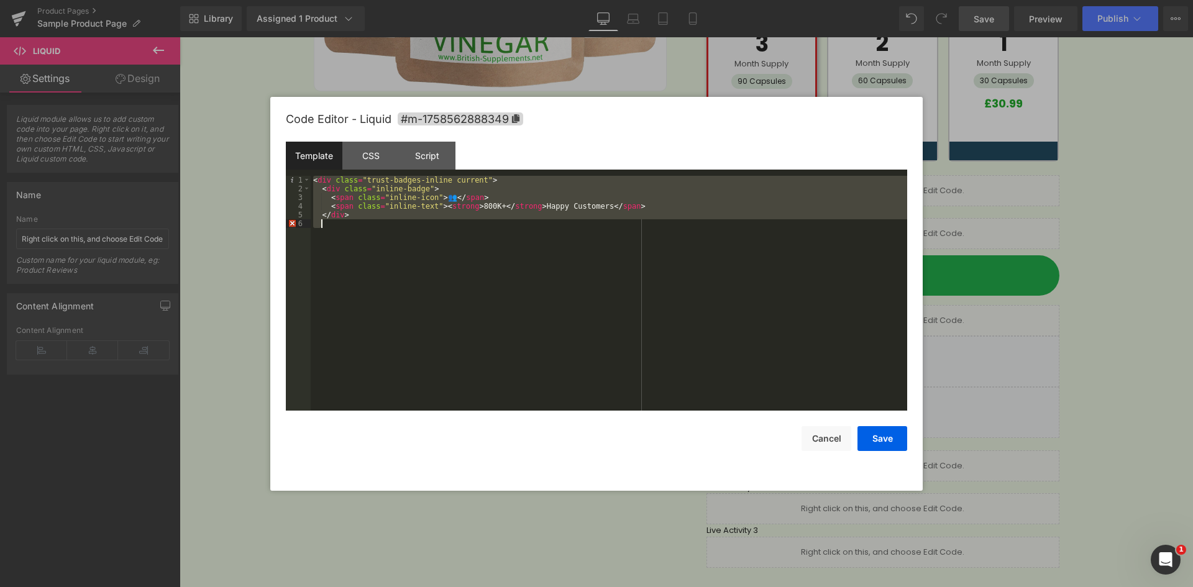
paste textarea
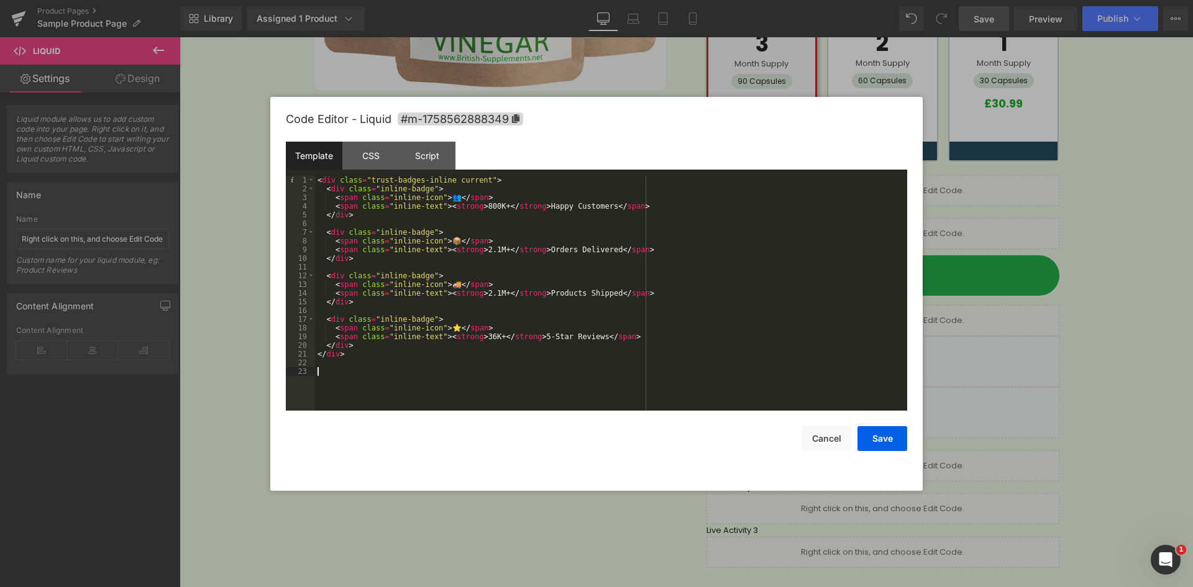
paste textarea
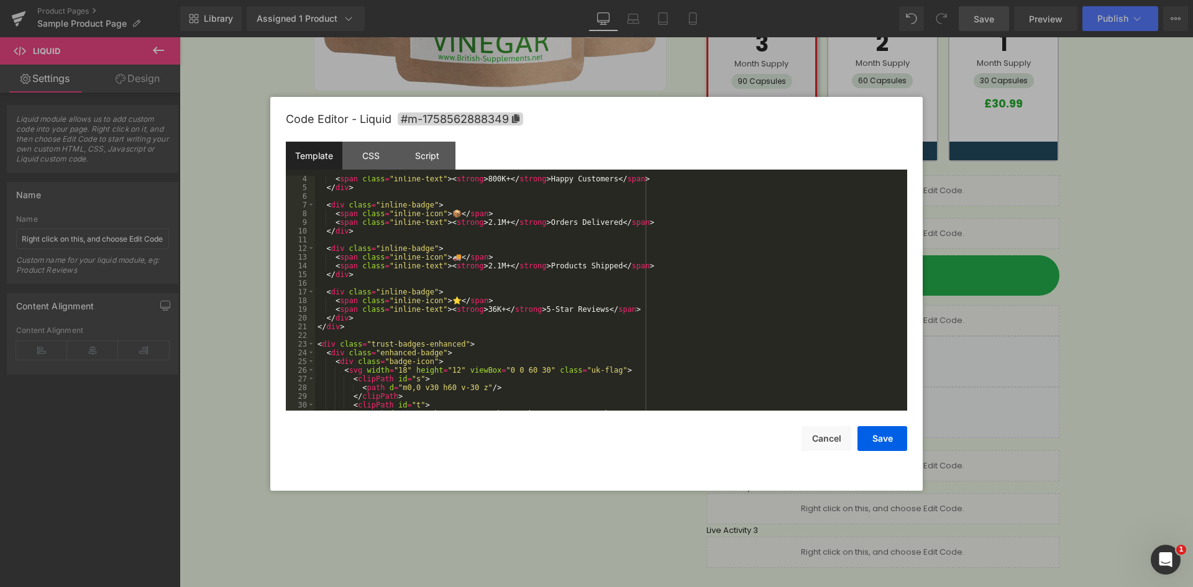
scroll to position [0, 0]
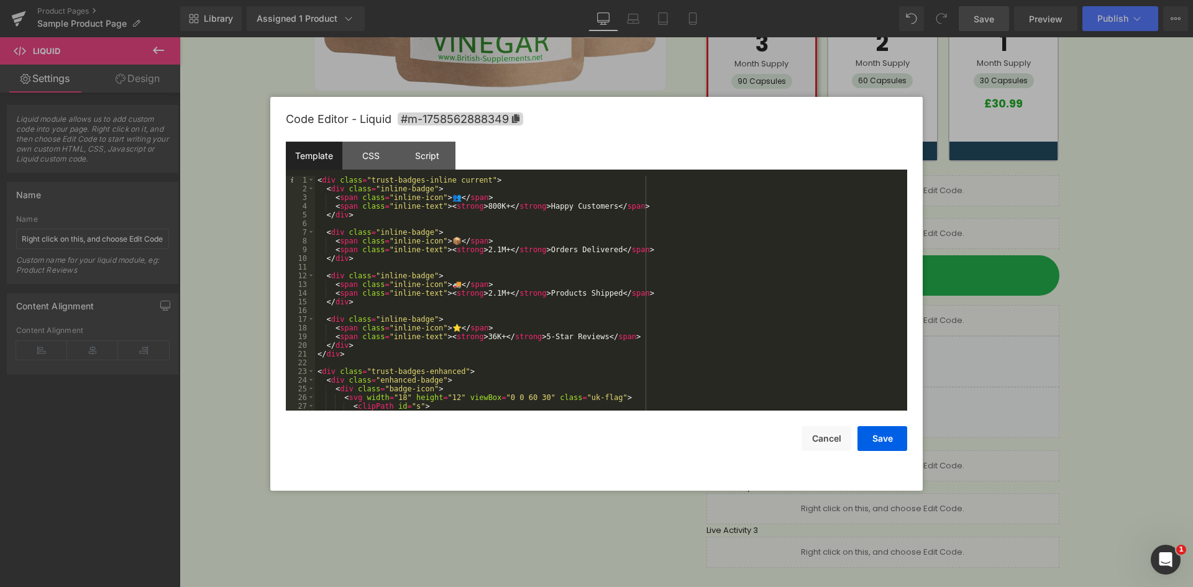
click at [319, 182] on div "< div class = "trust-badges-inline current" > < div class = "inline-badge" > < …" at bounding box center [608, 302] width 587 height 252
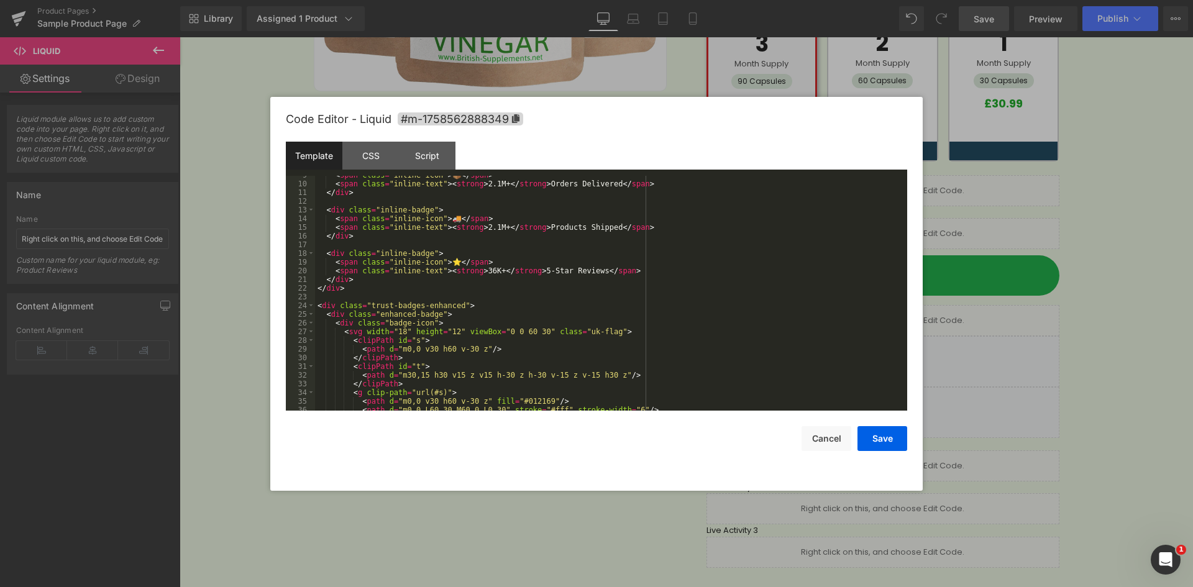
scroll to position [75, 0]
click at [349, 296] on div "< span class = "inline-icon" > 📦 </ span > < span class = "inline-text" > < str…" at bounding box center [608, 297] width 587 height 252
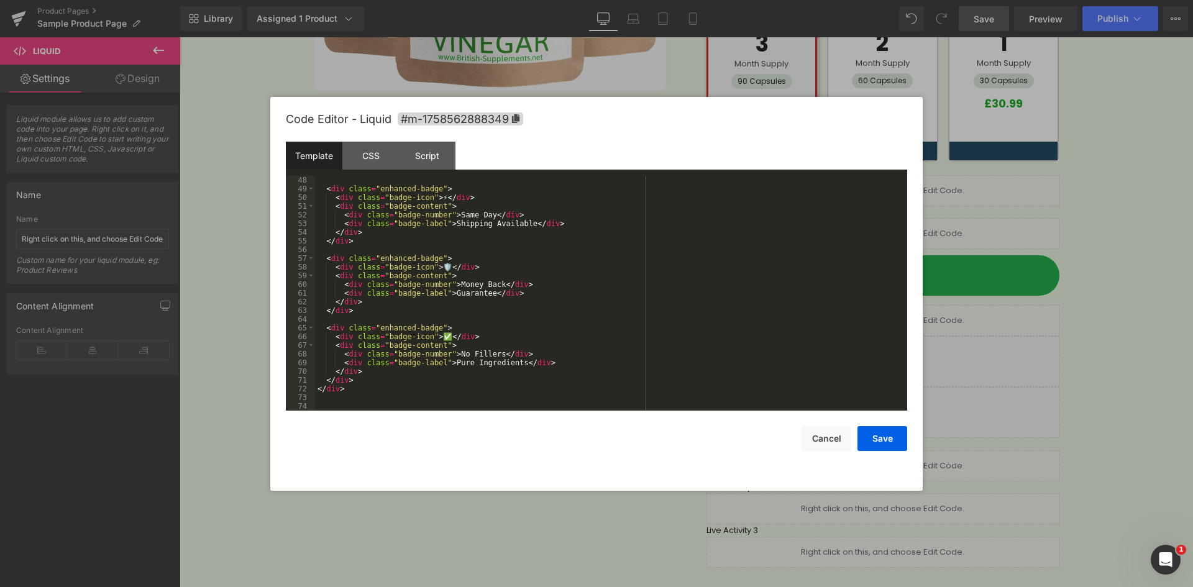
scroll to position [409, 0]
click at [322, 400] on div "< div class = "enhanced-badge" > < div class = "badge-icon" > ⚡ </ div > < div …" at bounding box center [608, 302] width 587 height 252
paste textarea
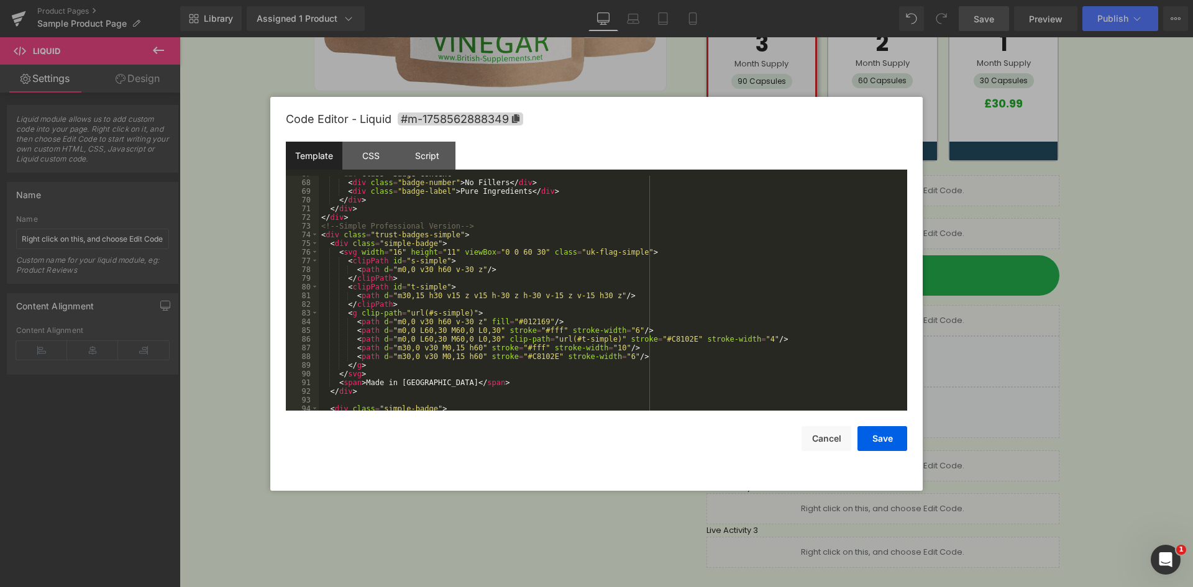
scroll to position [506, 0]
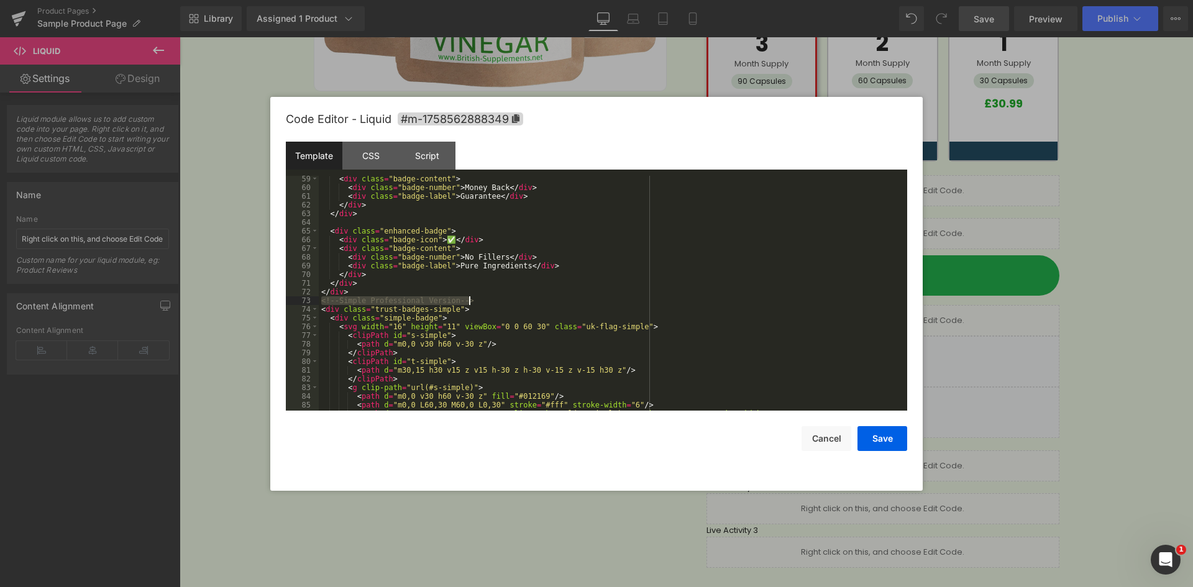
drag, startPoint x: 321, startPoint y: 301, endPoint x: 471, endPoint y: 301, distance: 149.8
click at [471, 301] on div "< div class = "badge-content" > < div class = "badge-number" > Money Back </ di…" at bounding box center [610, 301] width 583 height 252
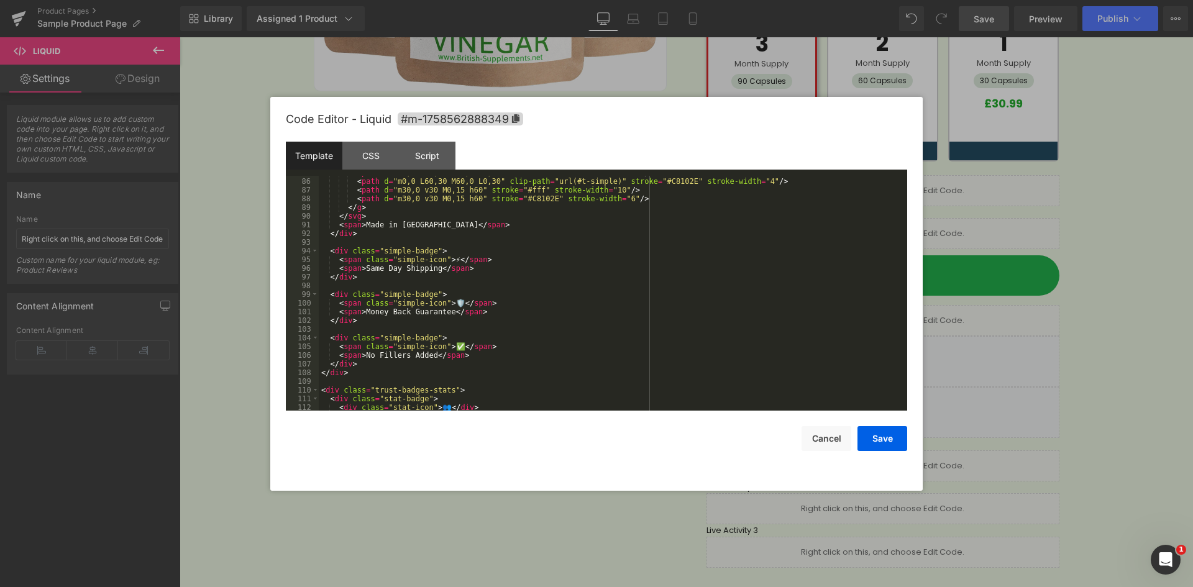
scroll to position [738, 0]
click at [348, 242] on div "< path d = "m0,0 L60,30 M60,0 L0,30" stroke = "#fff" stroke-width = "6" /> < pa…" at bounding box center [610, 294] width 583 height 252
click at [352, 243] on div "< path d = "m0,0 L60,30 M60,0 L0,30" stroke = "#fff" stroke-width = "6" /> < pa…" at bounding box center [610, 294] width 583 height 252
drag, startPoint x: 350, startPoint y: 243, endPoint x: 415, endPoint y: 249, distance: 64.9
click at [350, 244] on div "< path d = "m0,0 L60,30 M60,0 L0,30" stroke = "#fff" stroke-width = "6" /> < pa…" at bounding box center [610, 294] width 583 height 252
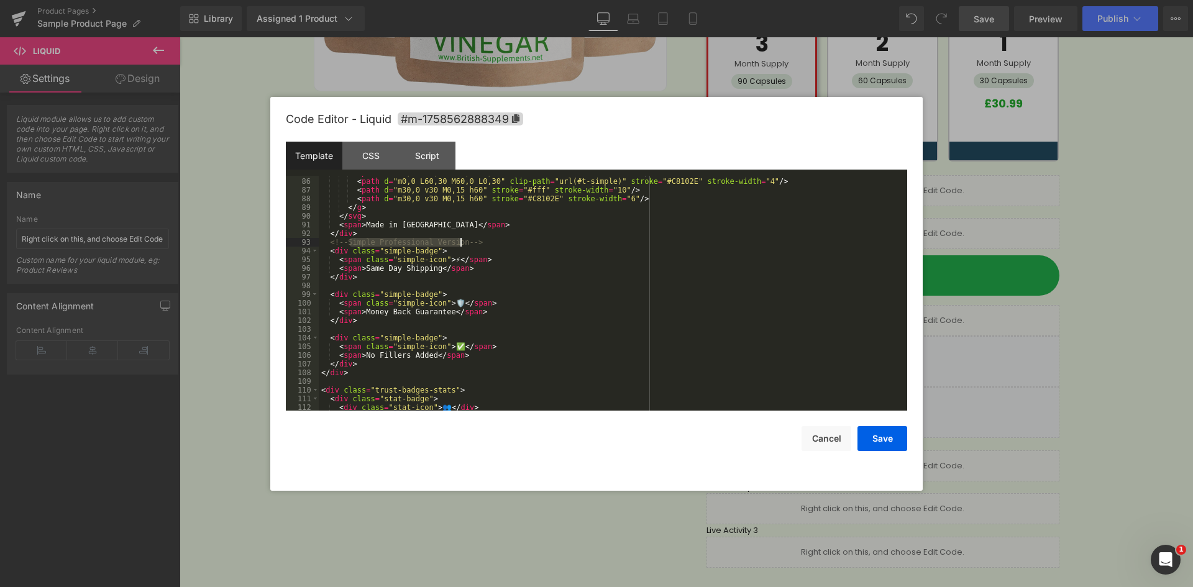
click at [462, 243] on div "< path d = "m0,0 L60,30 M60,0 L0,30" stroke = "#fff" stroke-width = "6" /> < pa…" at bounding box center [610, 294] width 583 height 252
click at [466, 242] on div "< path d = "m0,0 L60,30 M60,0 L0,30" stroke = "#fff" stroke-width = "6" /> < pa…" at bounding box center [610, 294] width 583 height 252
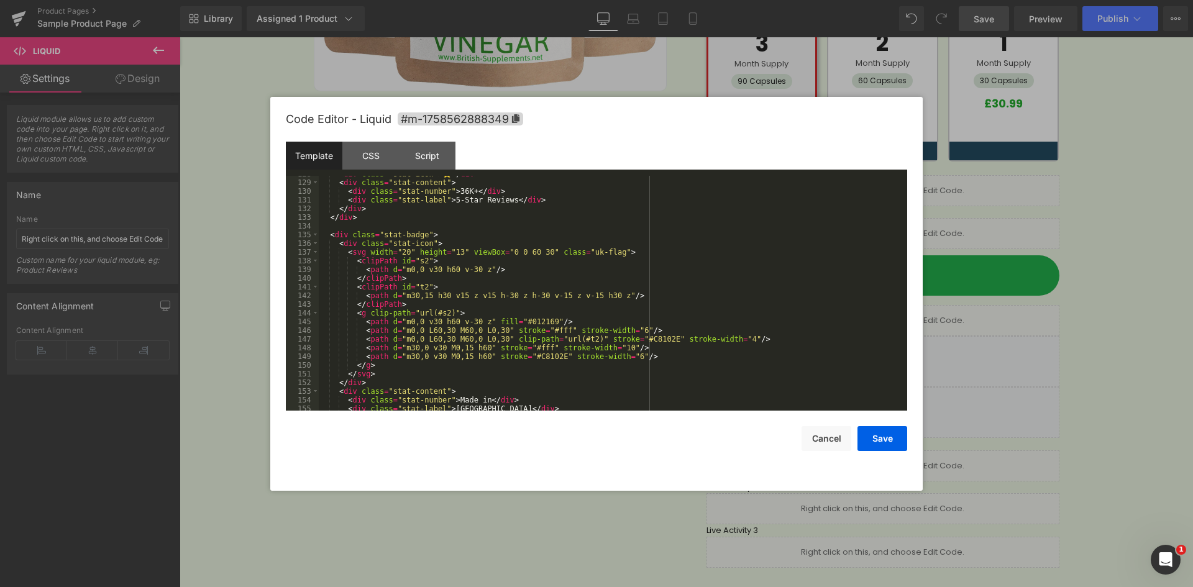
scroll to position [1148, 0]
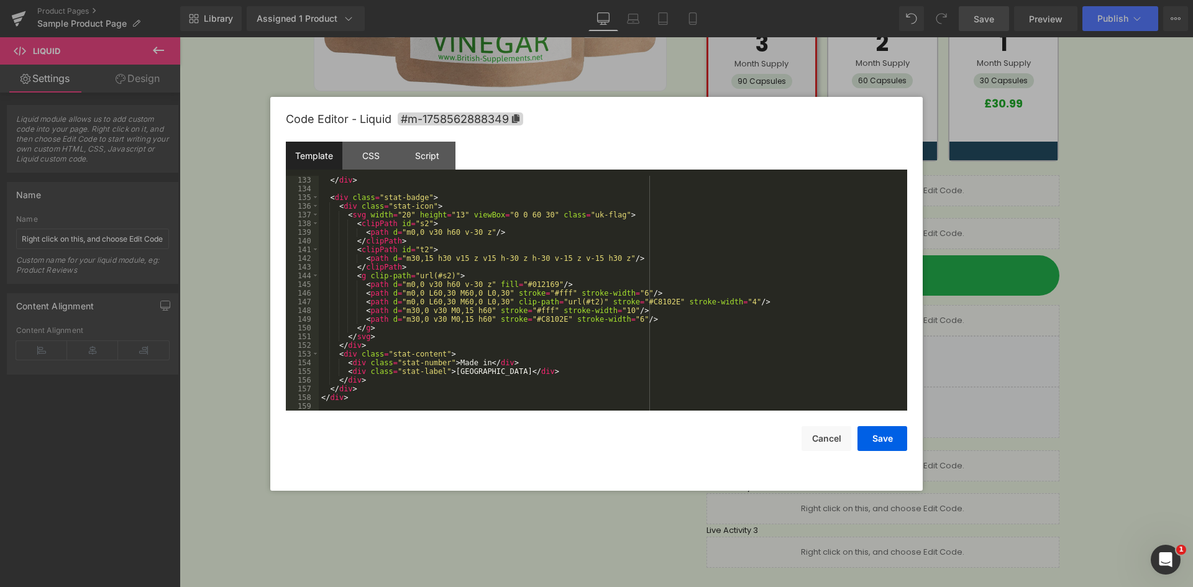
click at [357, 405] on div "</ div > < div class = "stat-badge" > < div class = "stat-icon" > < svg width =…" at bounding box center [610, 302] width 583 height 252
click at [331, 405] on div "</ div > < div class = "stat-badge" > < div class = "stat-icon" > < svg width =…" at bounding box center [610, 302] width 583 height 252
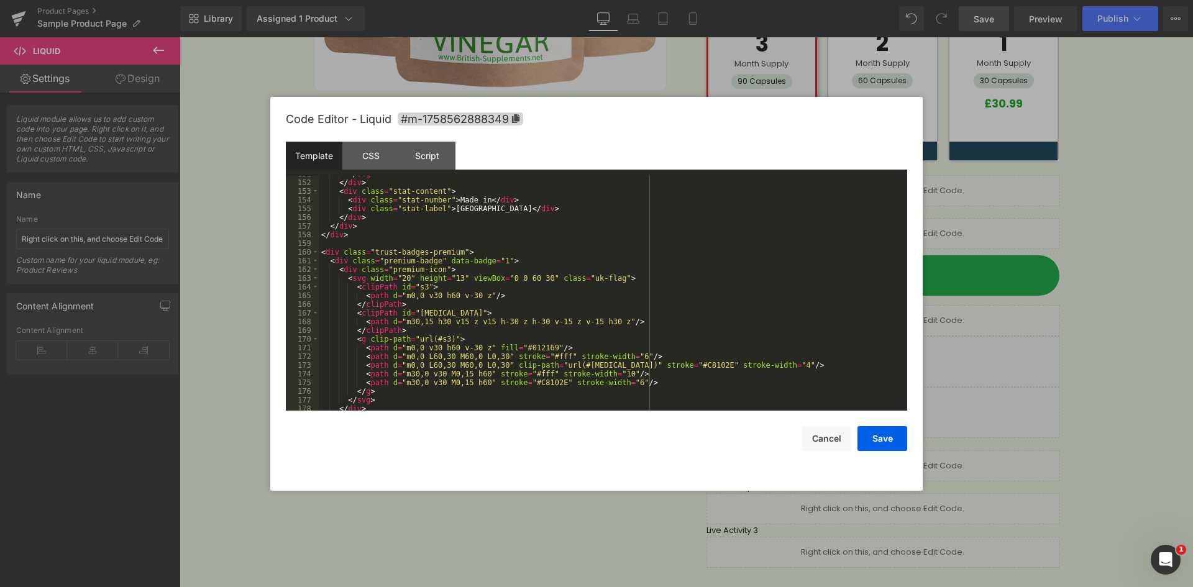
scroll to position [1237, 0]
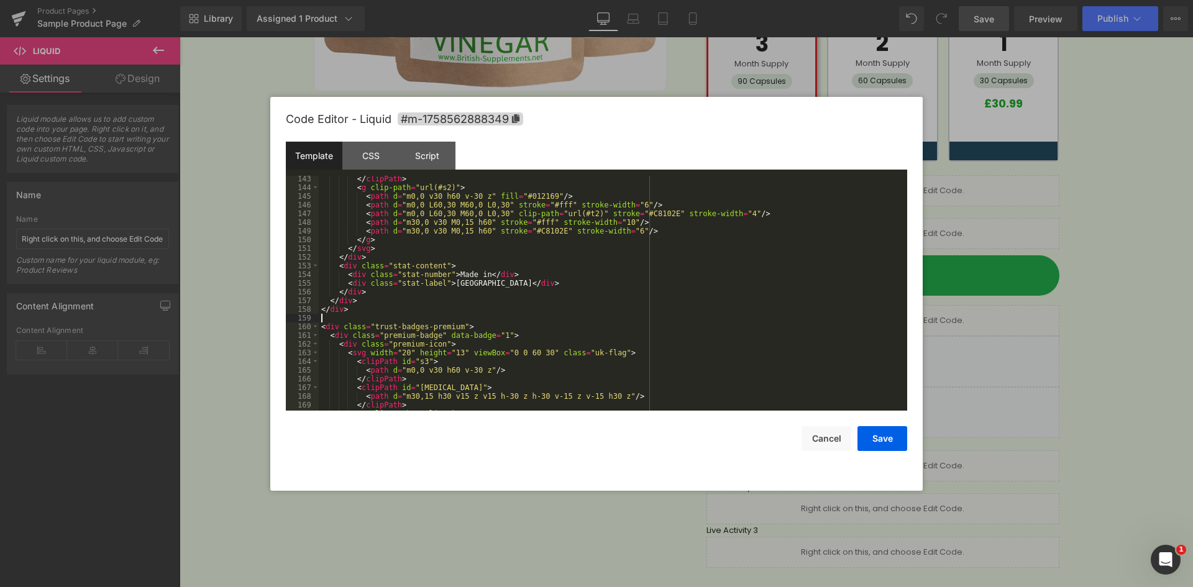
click at [373, 319] on div "</ clipPath > < g clip-path = "url(#s2)" > < path d = "m0,0 v30 h60 v-30 z" fil…" at bounding box center [610, 301] width 583 height 252
click at [375, 154] on div "CSS" at bounding box center [370, 156] width 57 height 28
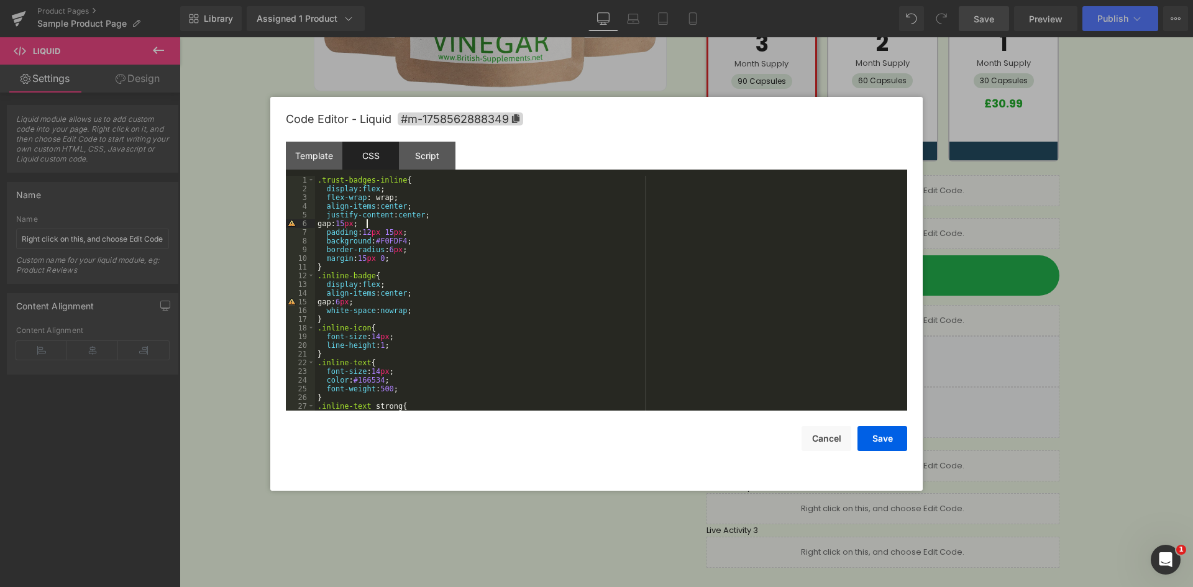
click at [397, 219] on div ".trust-badges-inline { display : flex ; flex-wrap : wrap; align-items : center …" at bounding box center [608, 302] width 587 height 252
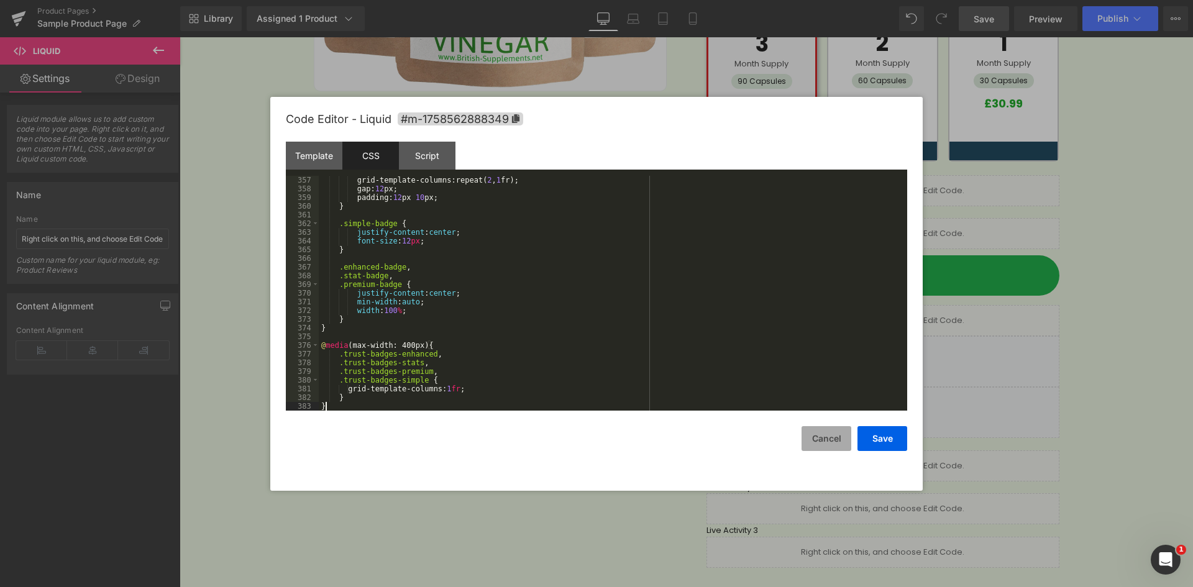
scroll to position [3097, 0]
click at [413, 142] on div "Script" at bounding box center [427, 156] width 57 height 28
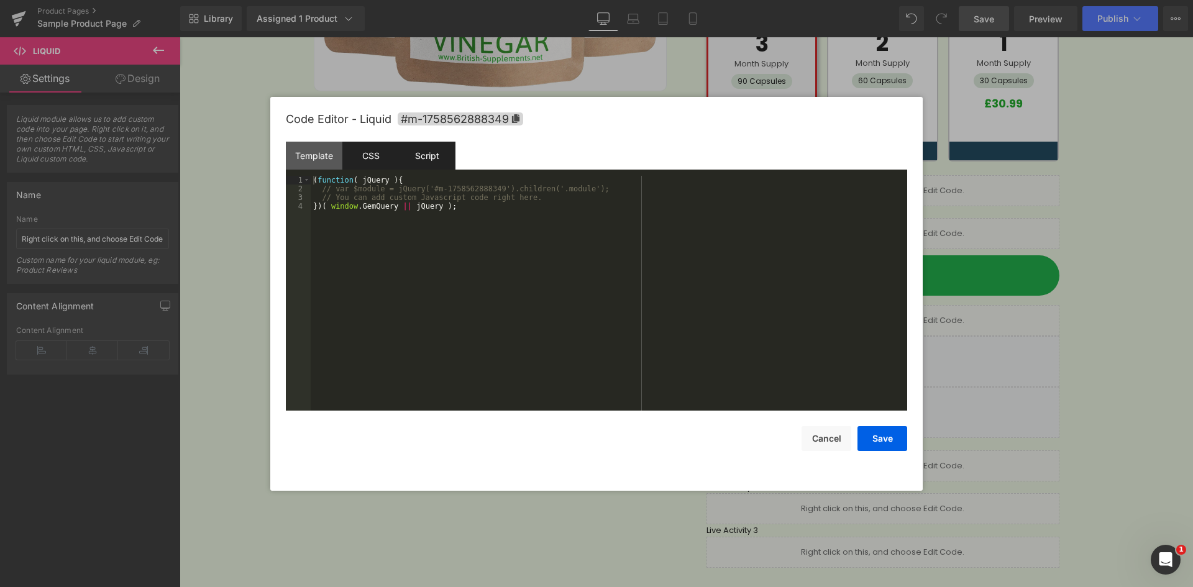
click at [386, 153] on div "CSS" at bounding box center [370, 156] width 57 height 28
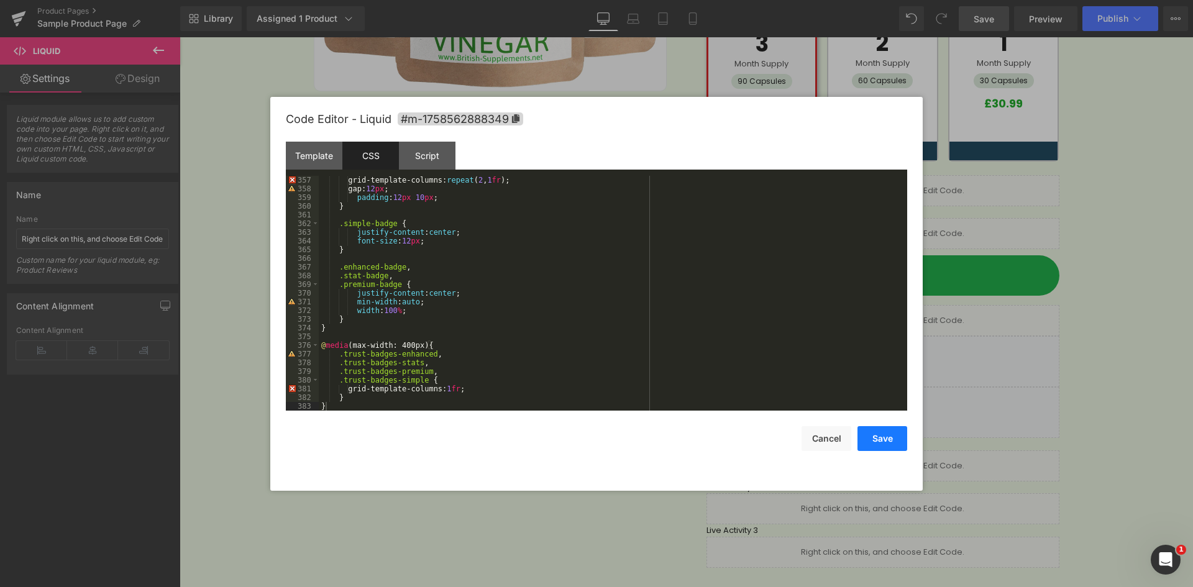
click at [882, 439] on button "Save" at bounding box center [882, 438] width 50 height 25
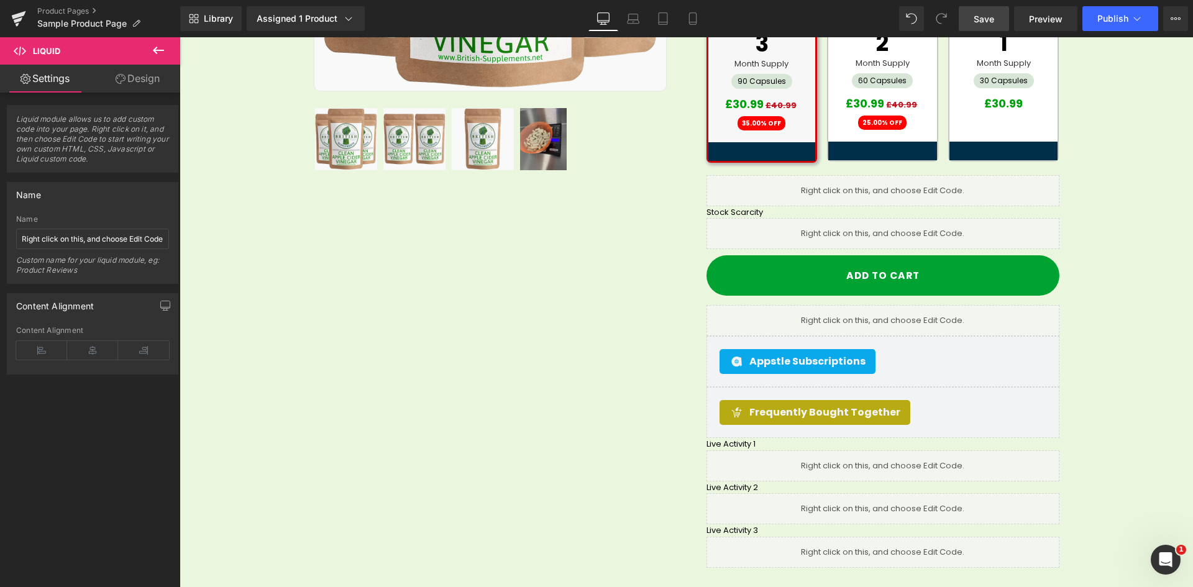
click at [990, 25] on link "Save" at bounding box center [984, 18] width 50 height 25
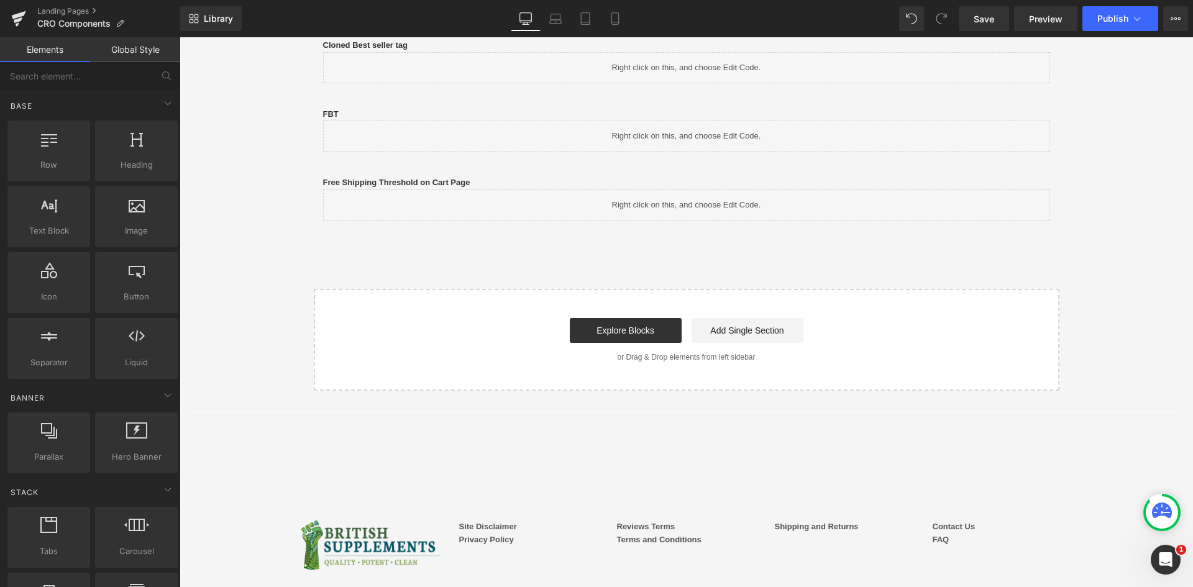
scroll to position [313, 0]
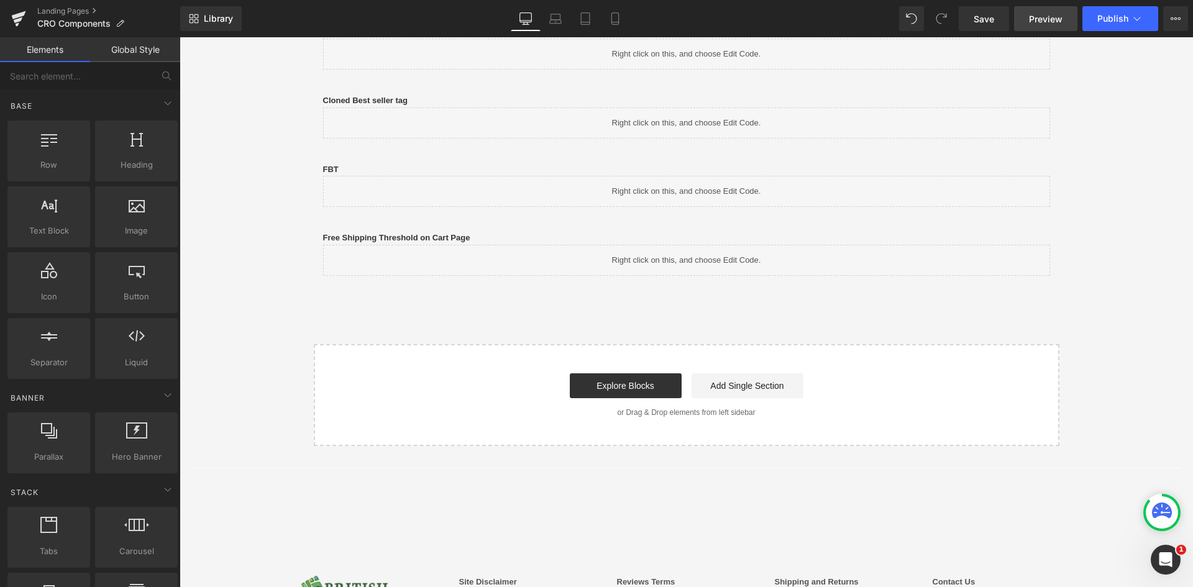
click at [1038, 27] on link "Preview" at bounding box center [1045, 18] width 63 height 25
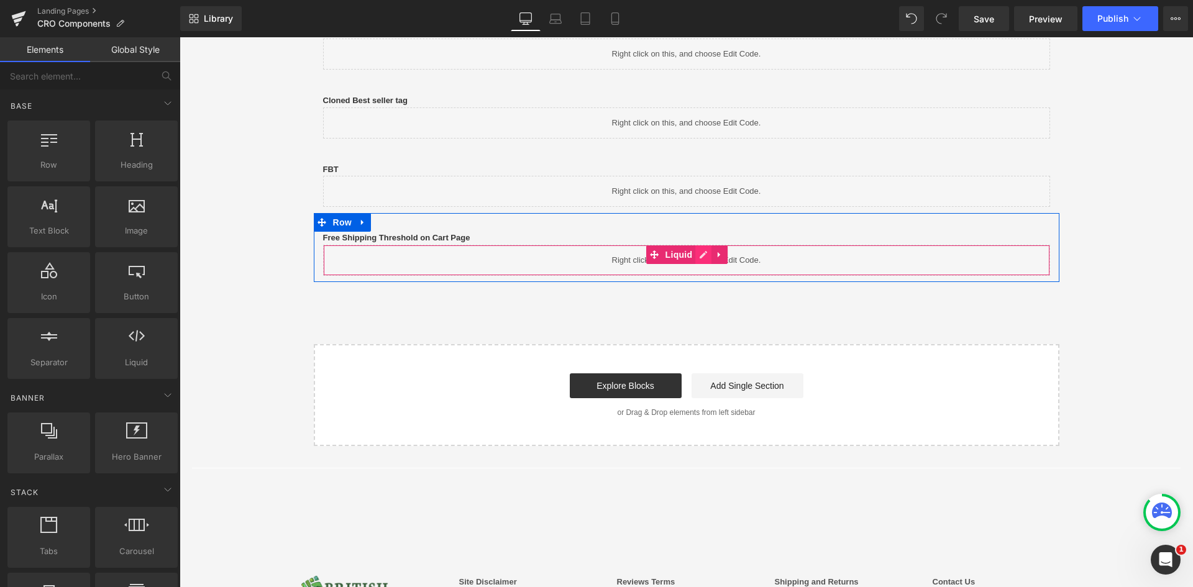
click at [699, 254] on icon at bounding box center [703, 254] width 9 height 9
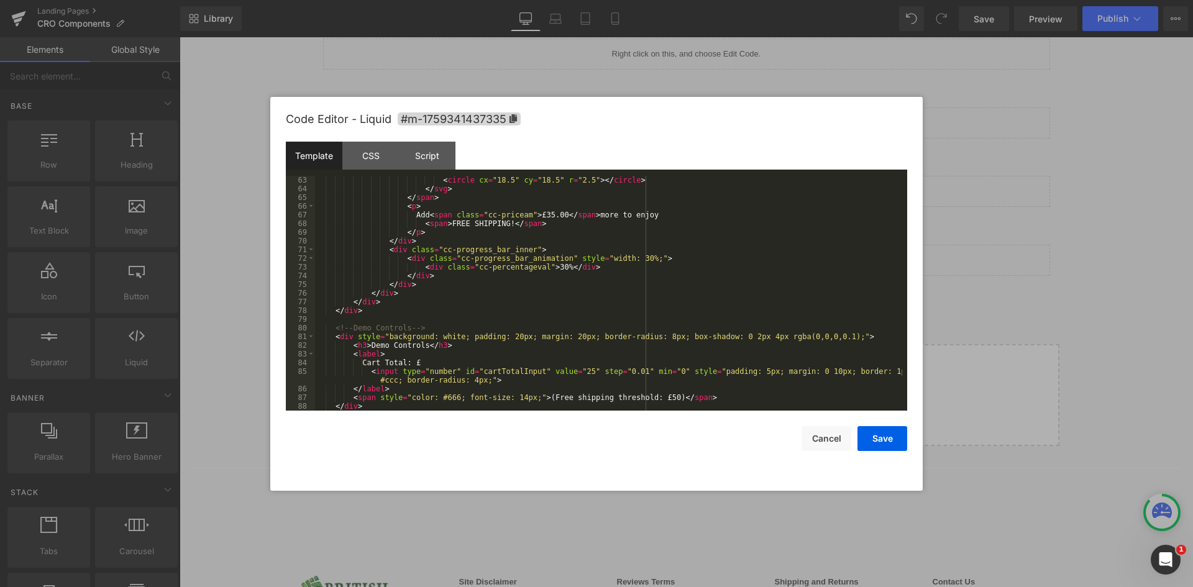
scroll to position [539, 0]
click at [341, 336] on div "< circle cx = "18.5" cy = "18.5" r = "2.5" > </ circle > </ svg > </ span > < p…" at bounding box center [608, 302] width 587 height 252
click at [361, 405] on div "< circle cx = "18.5" cy = "18.5" r = "2.5" > </ circle > </ svg > </ span > < p…" at bounding box center [608, 302] width 587 height 252
click at [329, 327] on div "< circle cx = "18.5" cy = "18.5" r = "2.5" > </ circle > </ svg > </ span > < p…" at bounding box center [608, 302] width 587 height 252
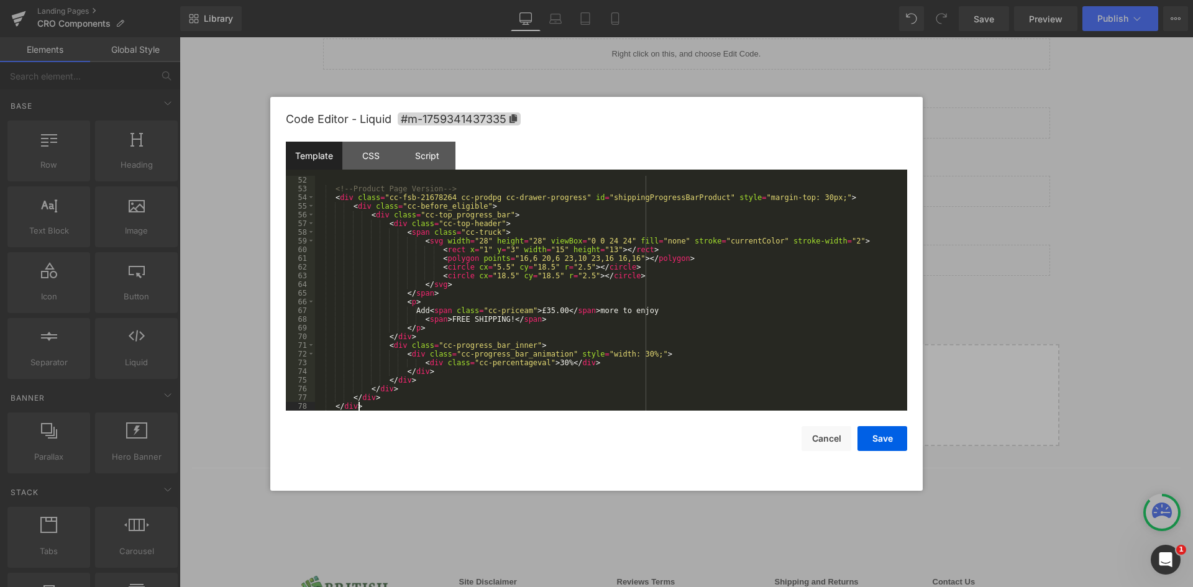
scroll to position [444, 0]
drag, startPoint x: 884, startPoint y: 432, endPoint x: 790, endPoint y: 265, distance: 191.4
click at [884, 432] on button "Save" at bounding box center [882, 438] width 50 height 25
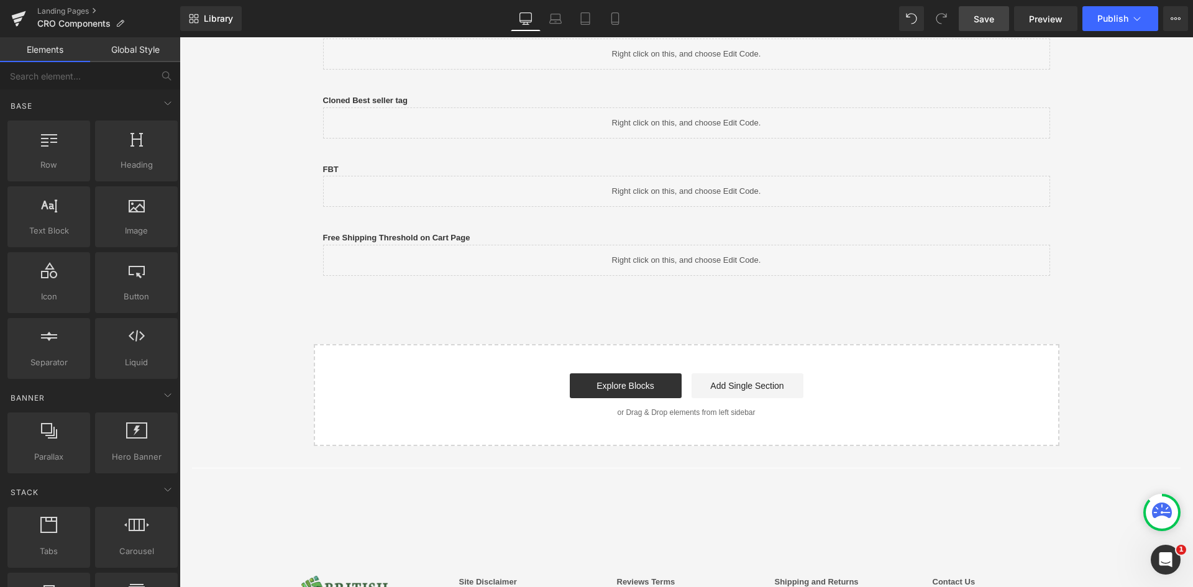
click at [987, 24] on span "Save" at bounding box center [984, 18] width 21 height 13
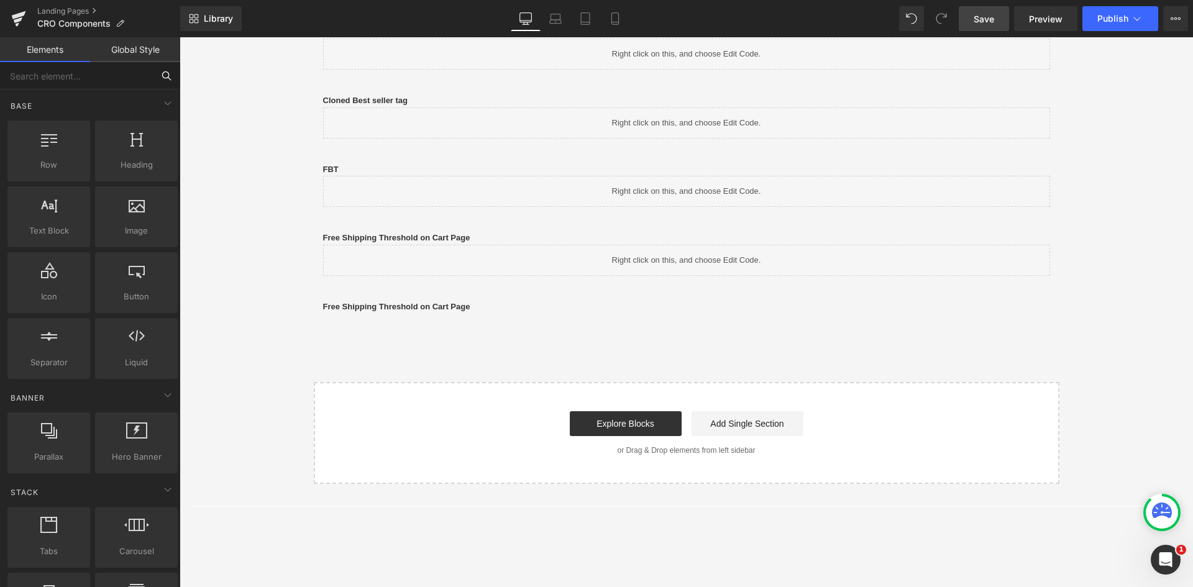
click at [99, 73] on input "text" at bounding box center [76, 75] width 153 height 27
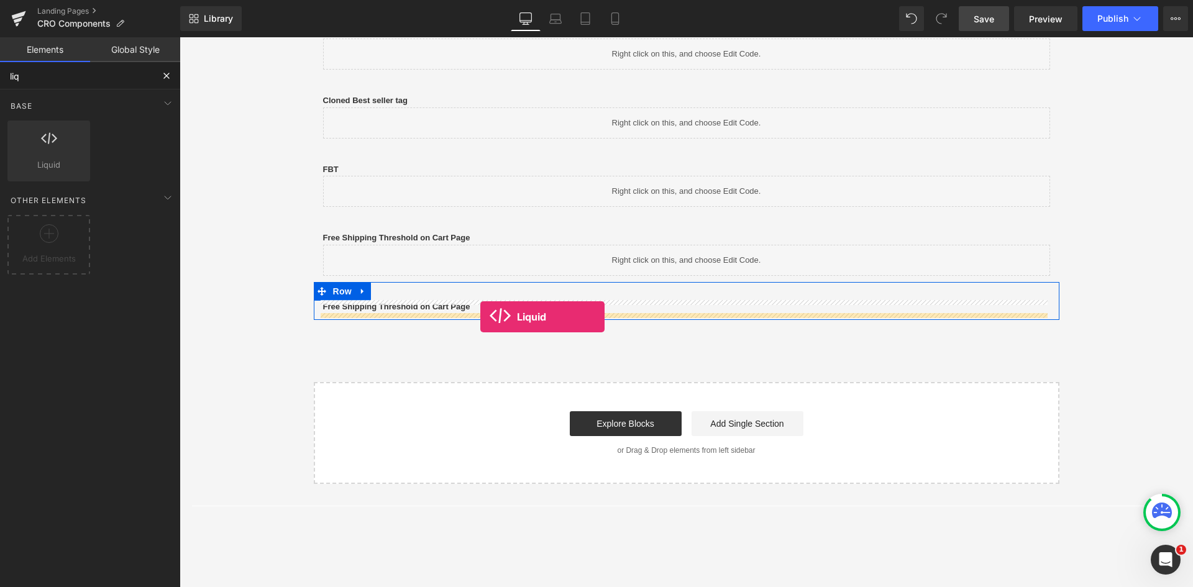
drag, startPoint x: 231, startPoint y: 190, endPoint x: 480, endPoint y: 316, distance: 279.0
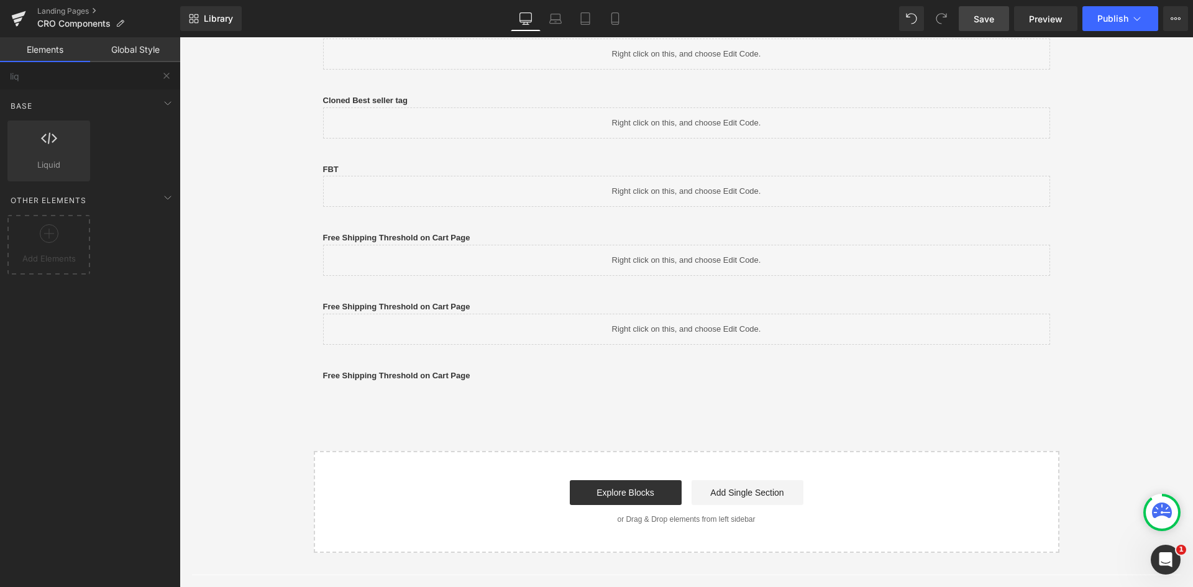
scroll to position [500, 0]
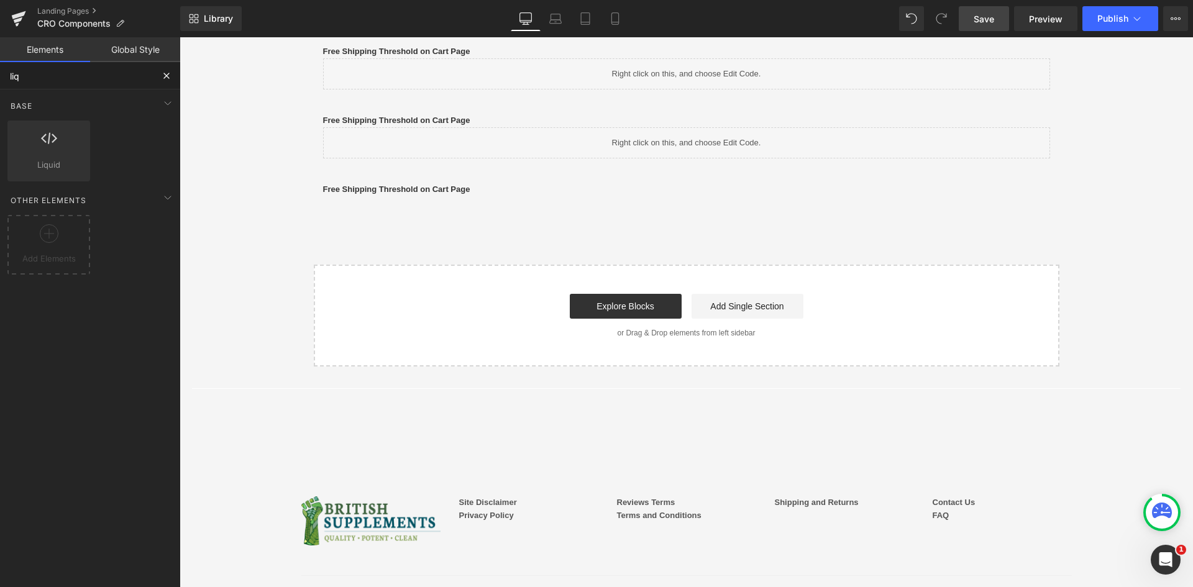
click at [29, 79] on input "liq" at bounding box center [76, 75] width 153 height 27
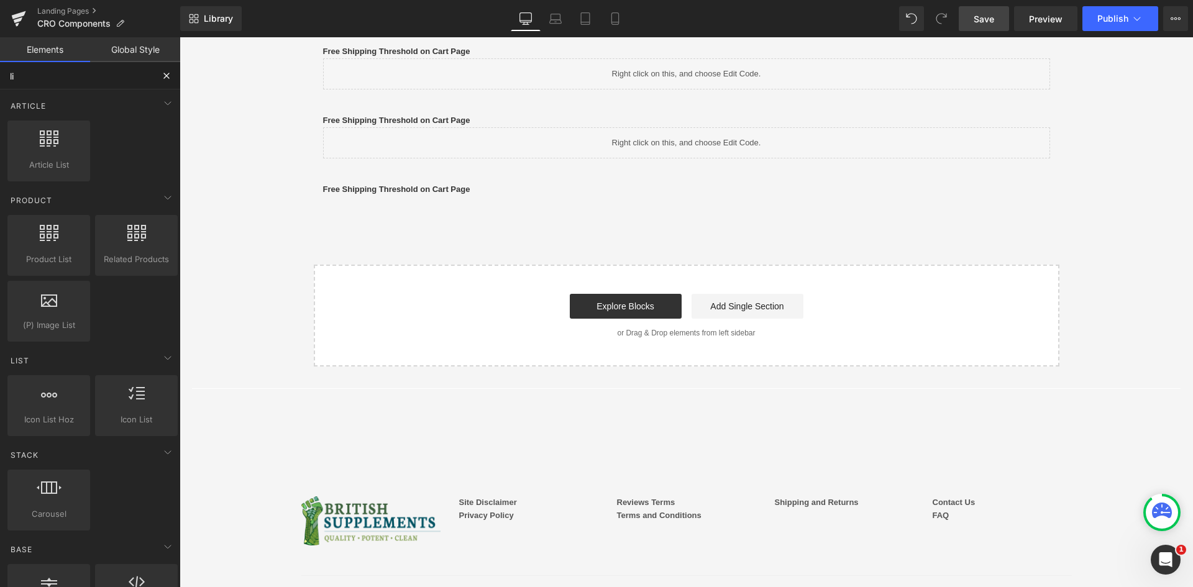
type input "liq"
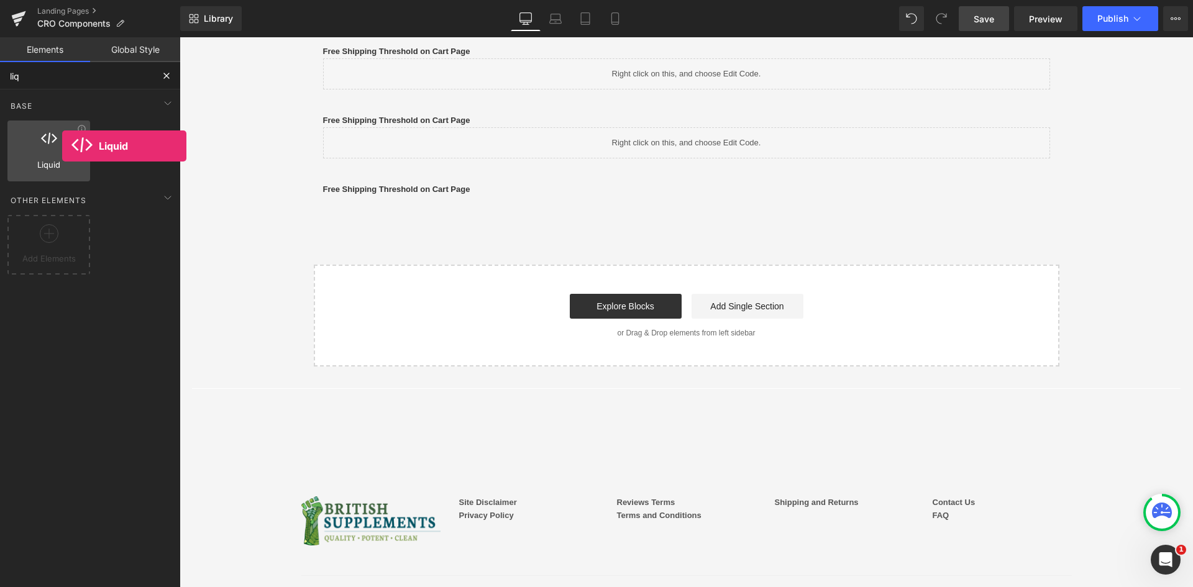
drag, startPoint x: 170, startPoint y: 172, endPoint x: 67, endPoint y: 147, distance: 106.1
click at [65, 147] on div "Liquid liquid, custom code, html, javascript, css, reviews, apps, applications,…" at bounding box center [48, 151] width 83 height 61
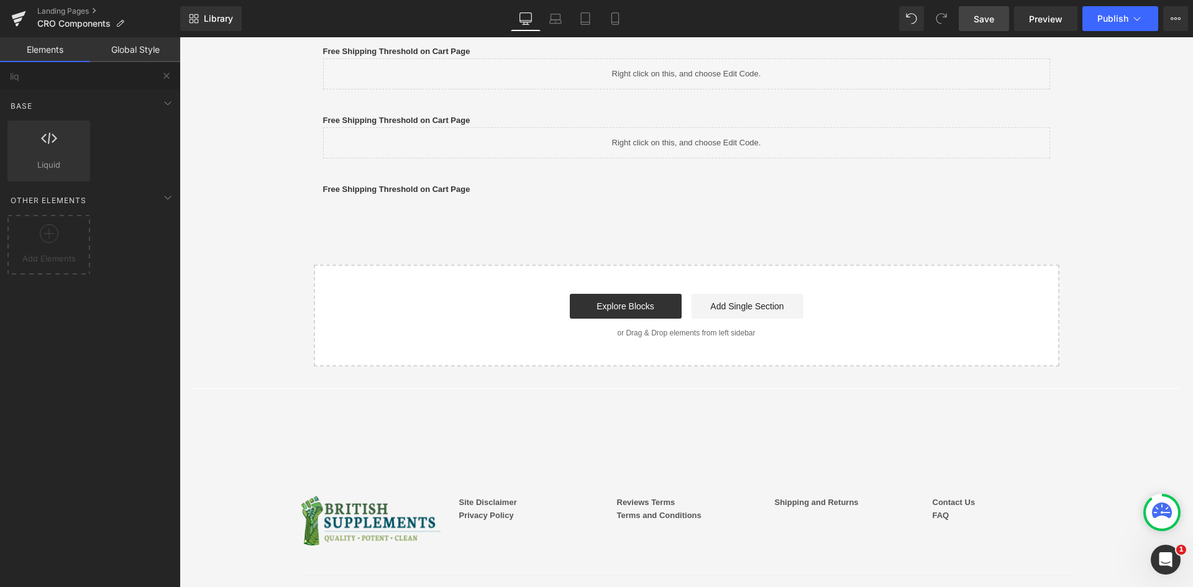
click at [996, 22] on link "Save" at bounding box center [984, 18] width 50 height 25
click at [467, 181] on div "Free Shipping Threshold on Cart Page Text Block Row" at bounding box center [687, 184] width 746 height 38
